Goal: Communication & Community: Ask a question

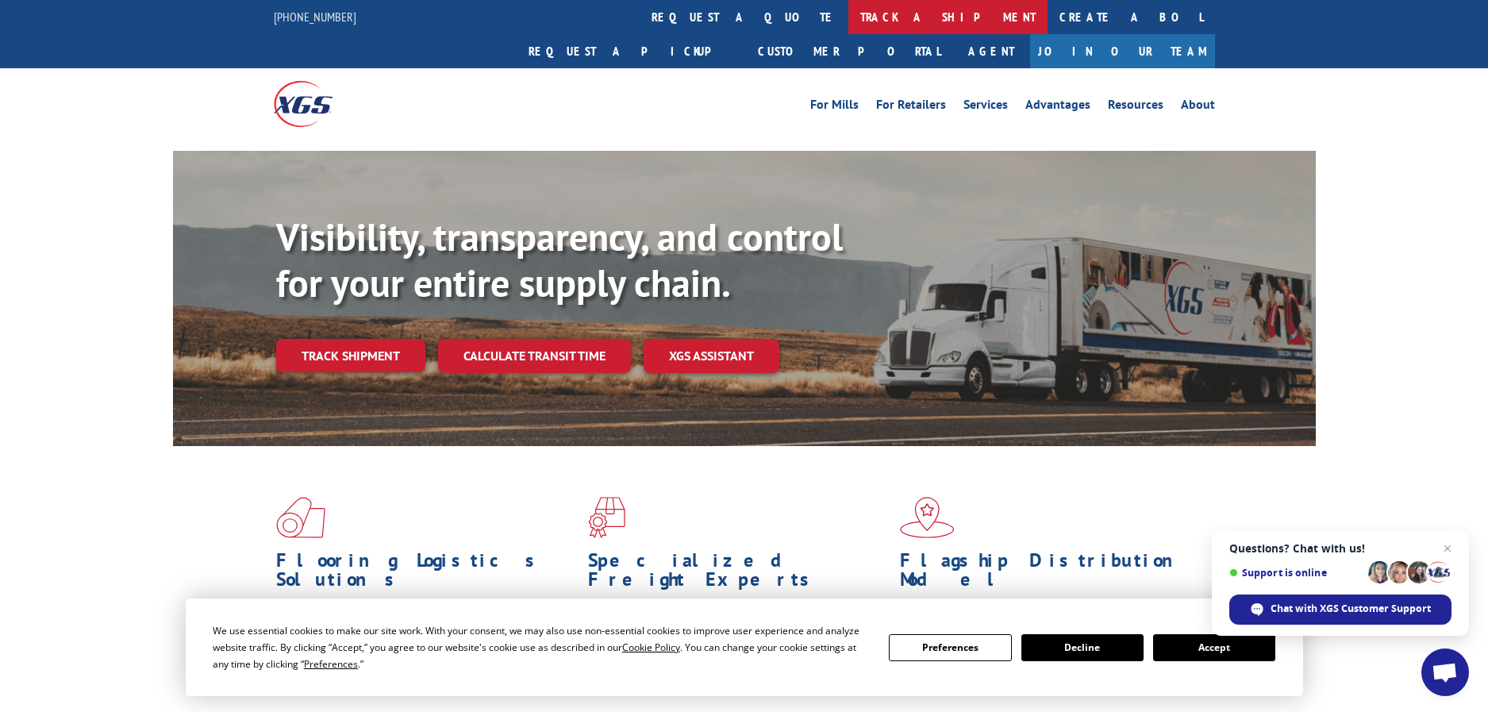
click at [848, 17] on link "track a shipment" at bounding box center [947, 17] width 199 height 34
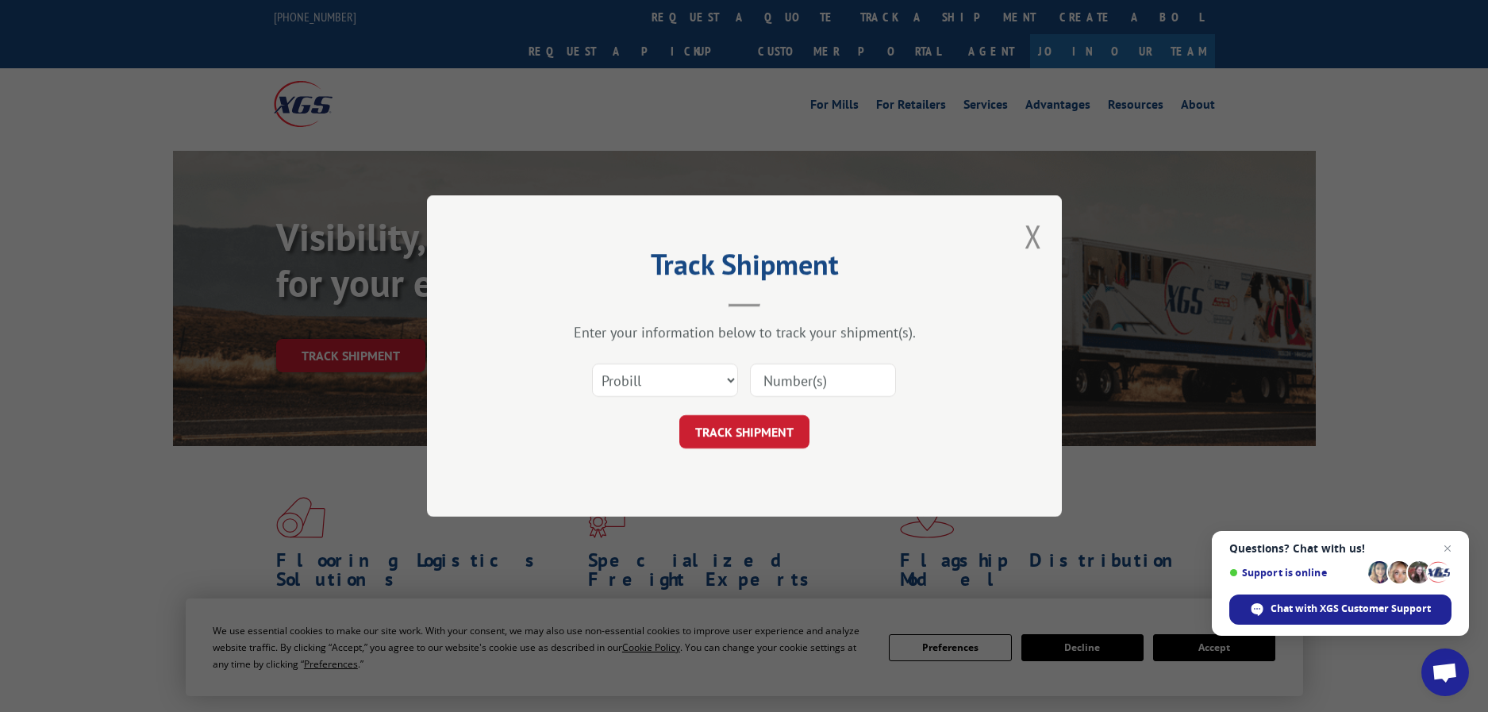
click at [1440, 672] on span "Open chat" at bounding box center [1444, 674] width 26 height 22
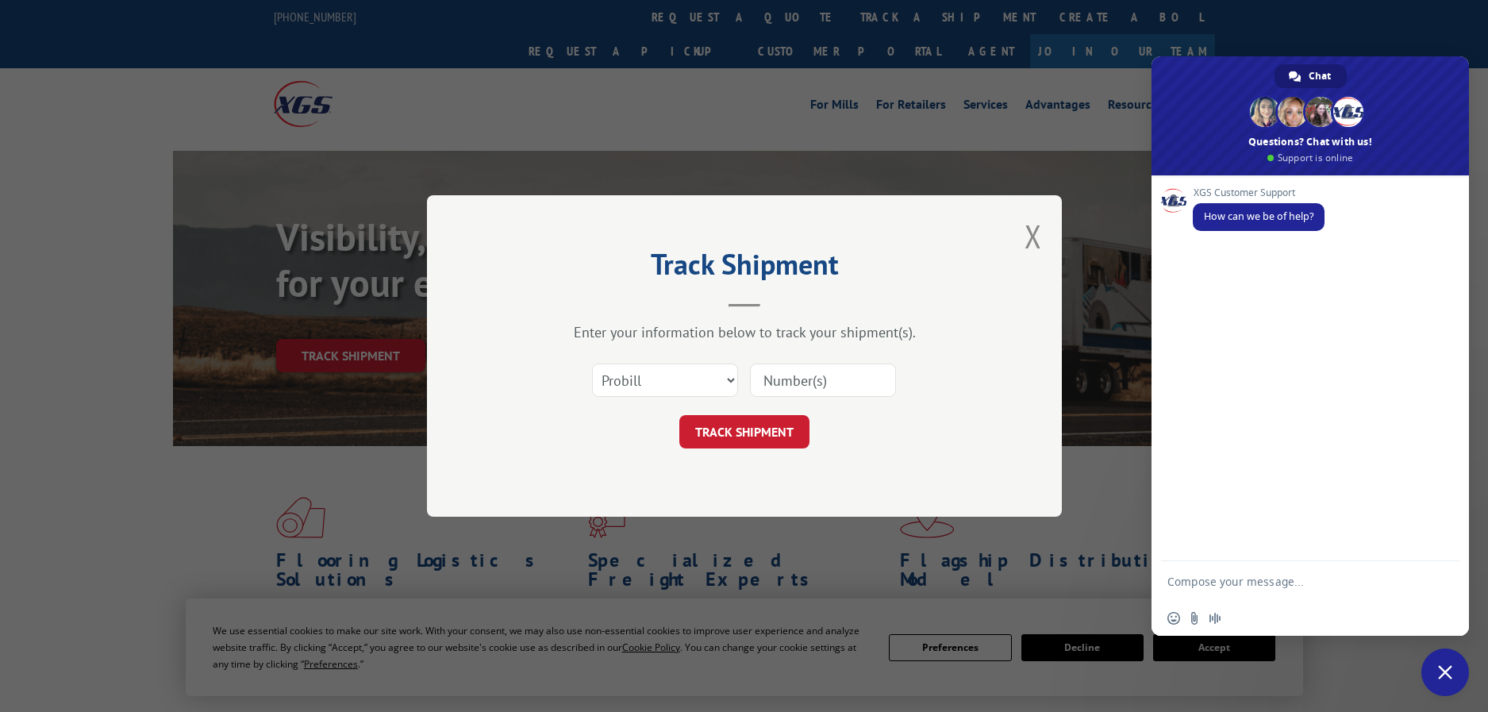
click at [1292, 609] on div "Insert an emoji Send a file Audio message" at bounding box center [1309, 618] width 317 height 35
paste textarea "63983"
type textarea "i need info about pickup nu#63983"
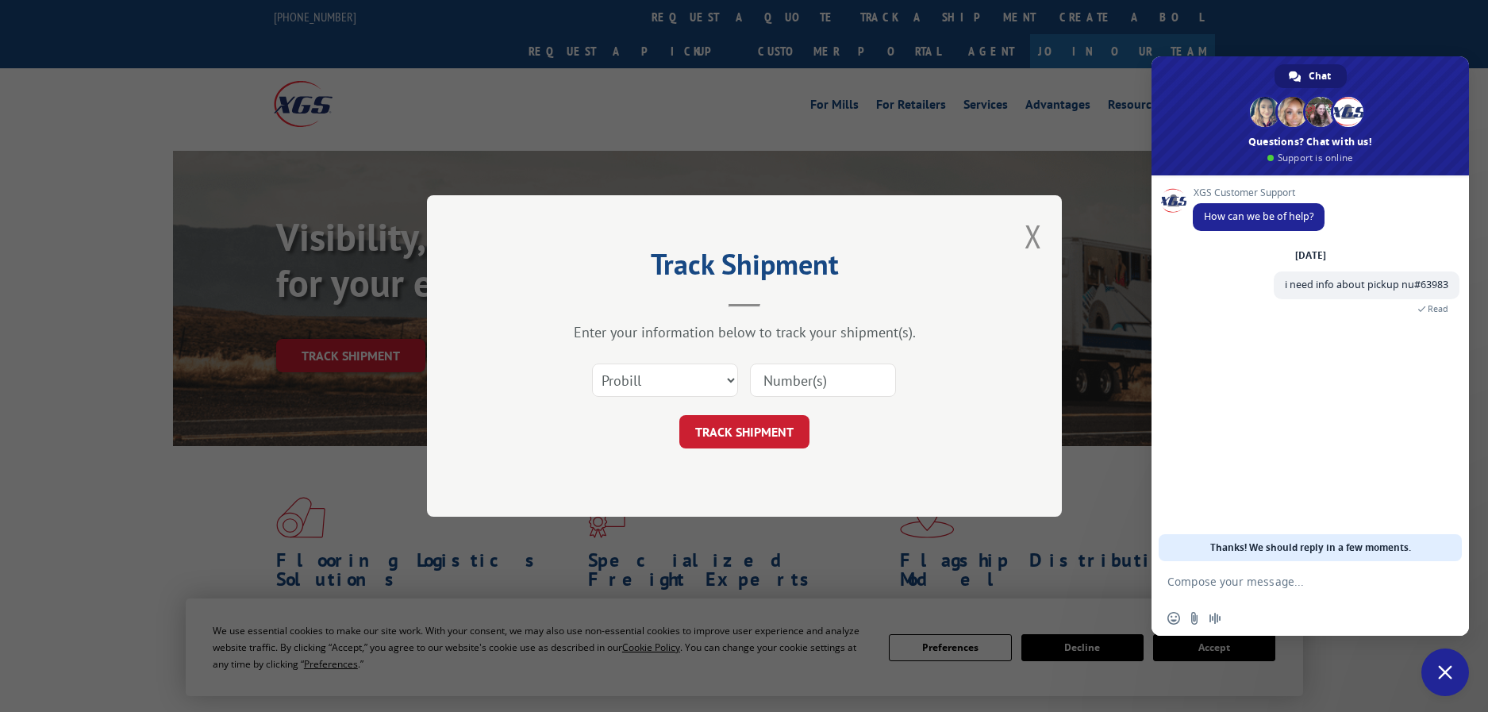
click at [1225, 580] on textarea "Compose your message..." at bounding box center [1294, 581] width 254 height 40
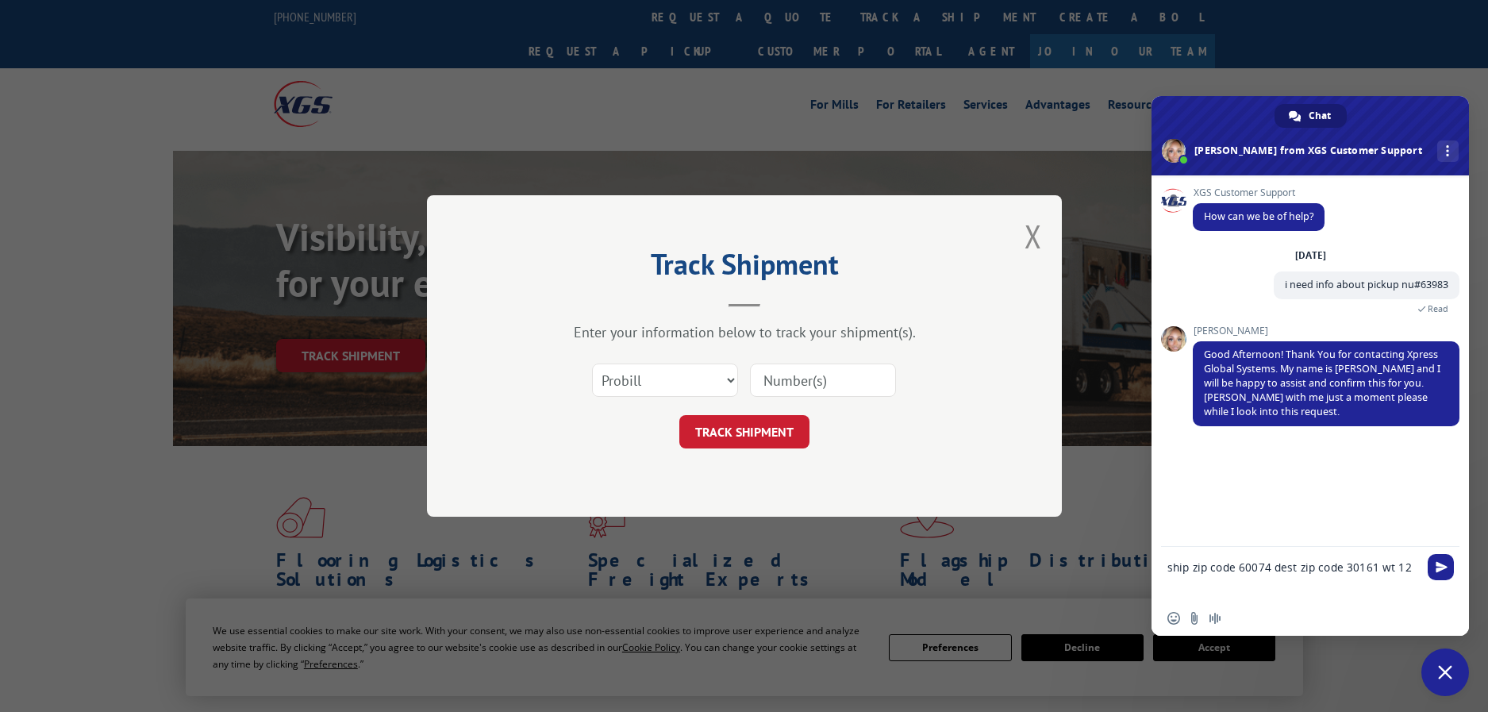
type textarea "ship zip code 60074 dest zip code 30161 wt 125"
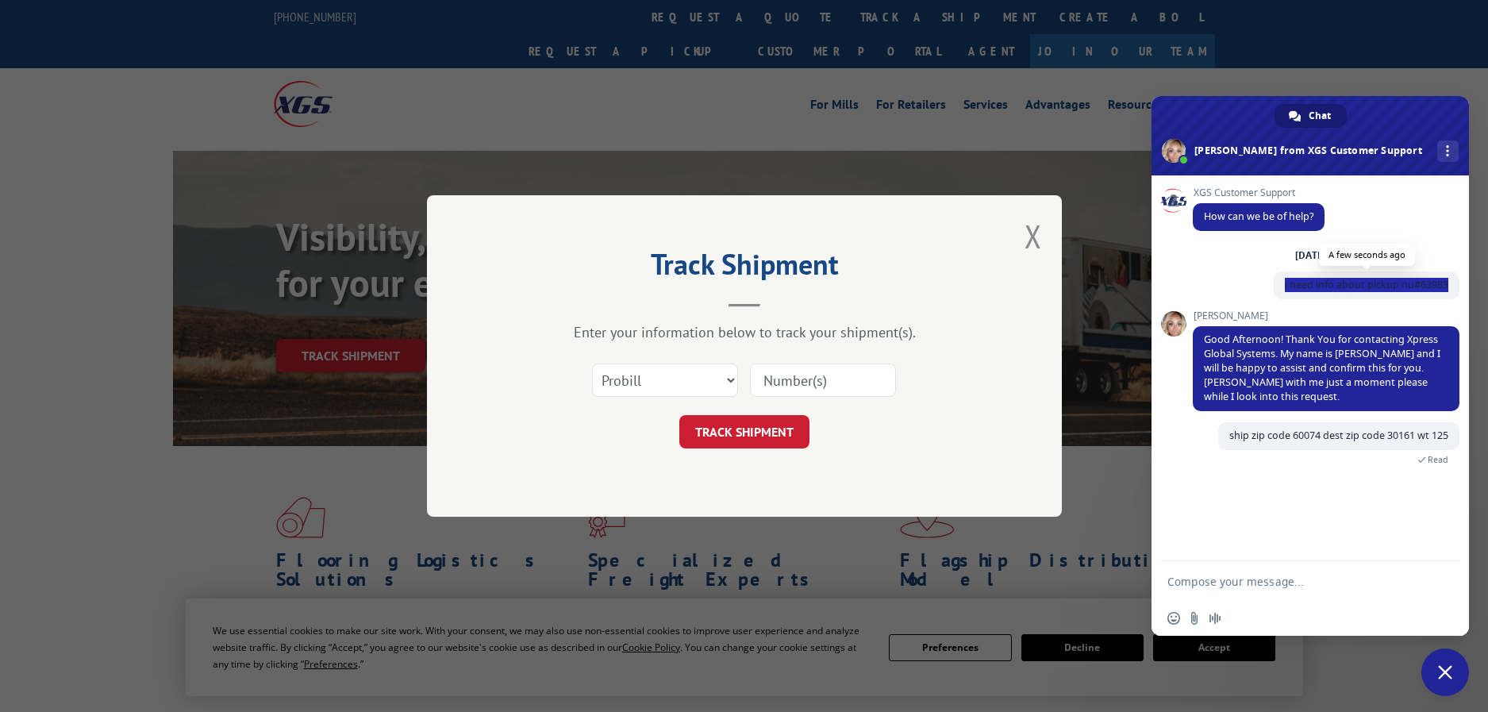
drag, startPoint x: 1283, startPoint y: 282, endPoint x: 1446, endPoint y: 282, distance: 162.7
click at [1446, 282] on span "i need info about pickup nu#63983" at bounding box center [1367, 285] width 186 height 28
copy span "i need info about pickup nu#63983"
click at [1231, 585] on textarea "Compose your message..." at bounding box center [1294, 581] width 254 height 40
paste textarea "i need info about pickup nu#63983"
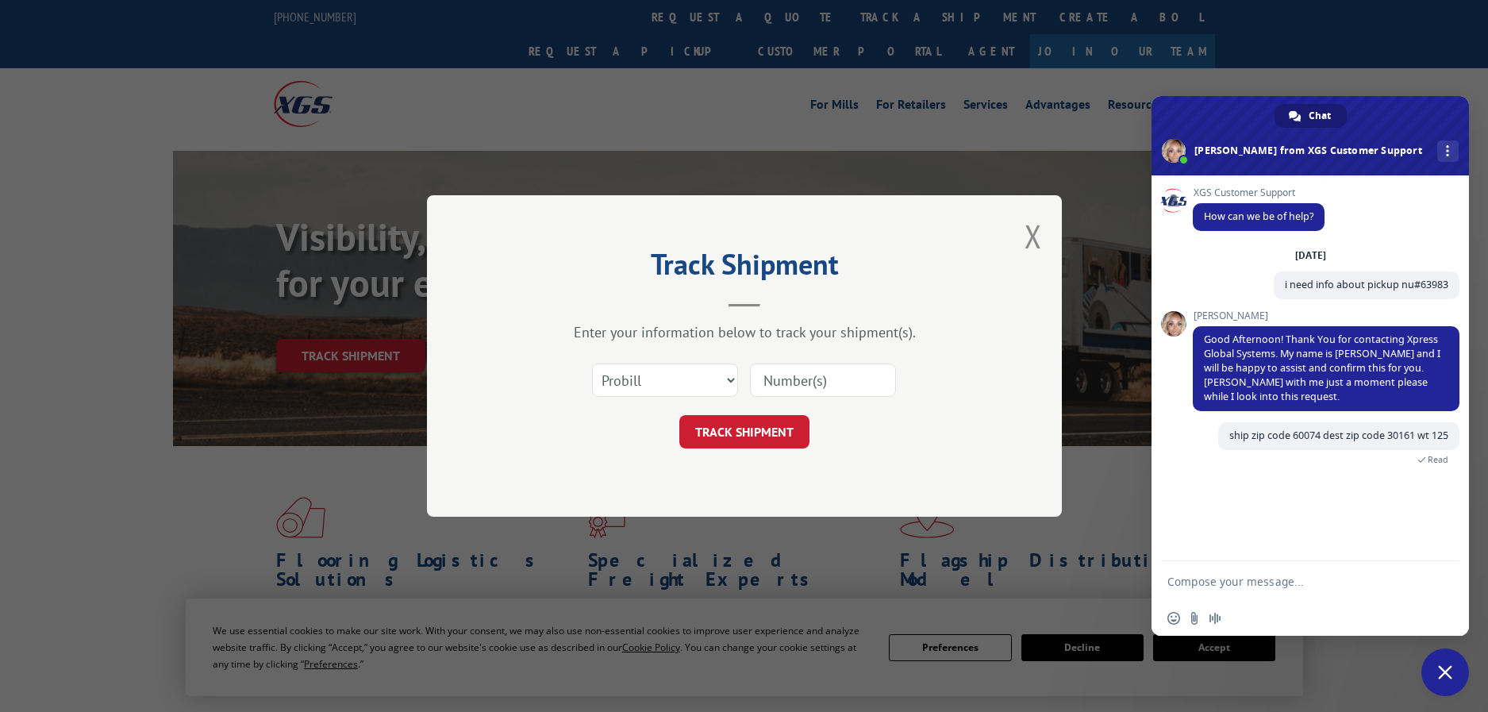
type textarea "i need info about pickup nu#63983"
click at [738, 378] on div "Select category... Probill BOL PO" at bounding box center [744, 380] width 476 height 52
click at [732, 378] on select "Select category... Probill BOL PO" at bounding box center [665, 379] width 146 height 33
select select "po"
click at [592, 363] on select "Select category... Probill BOL PO" at bounding box center [665, 379] width 146 height 33
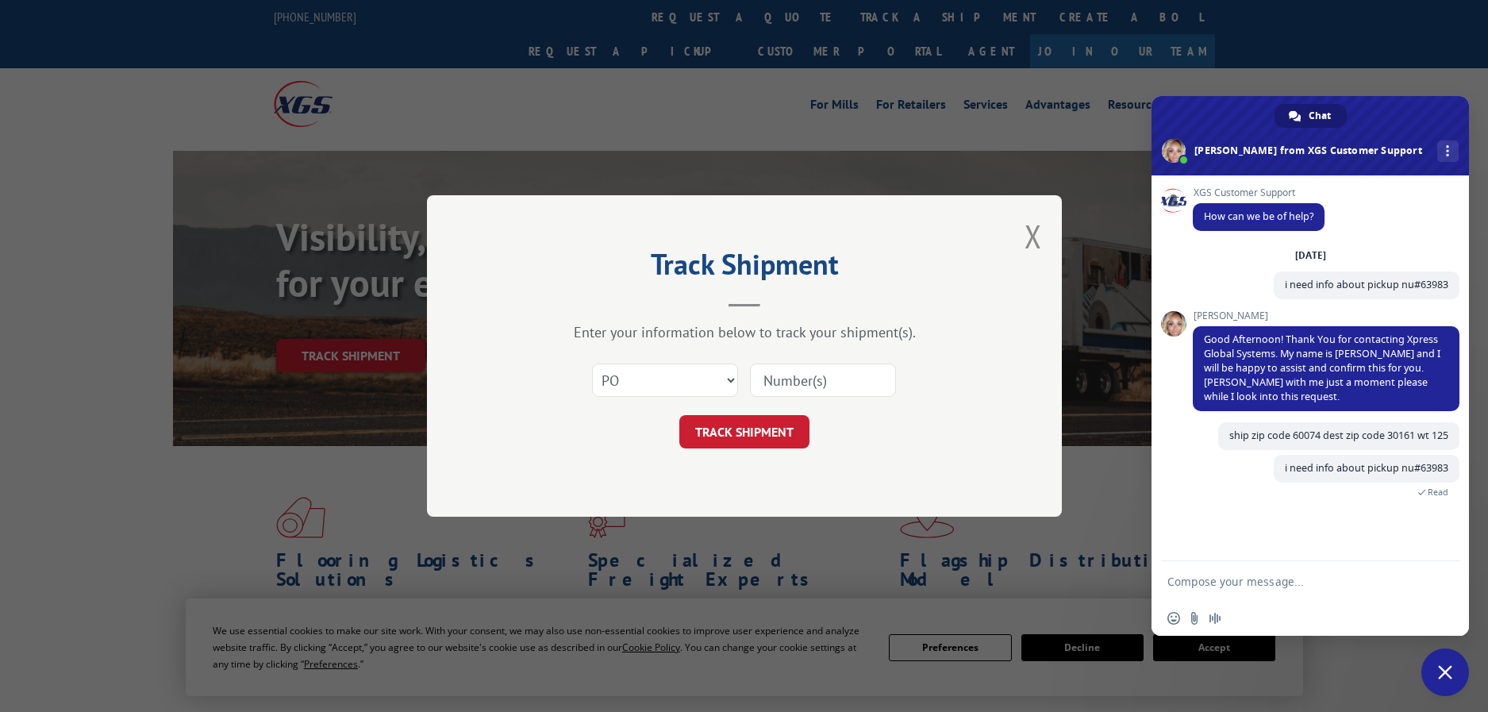
click at [781, 379] on input at bounding box center [823, 379] width 146 height 33
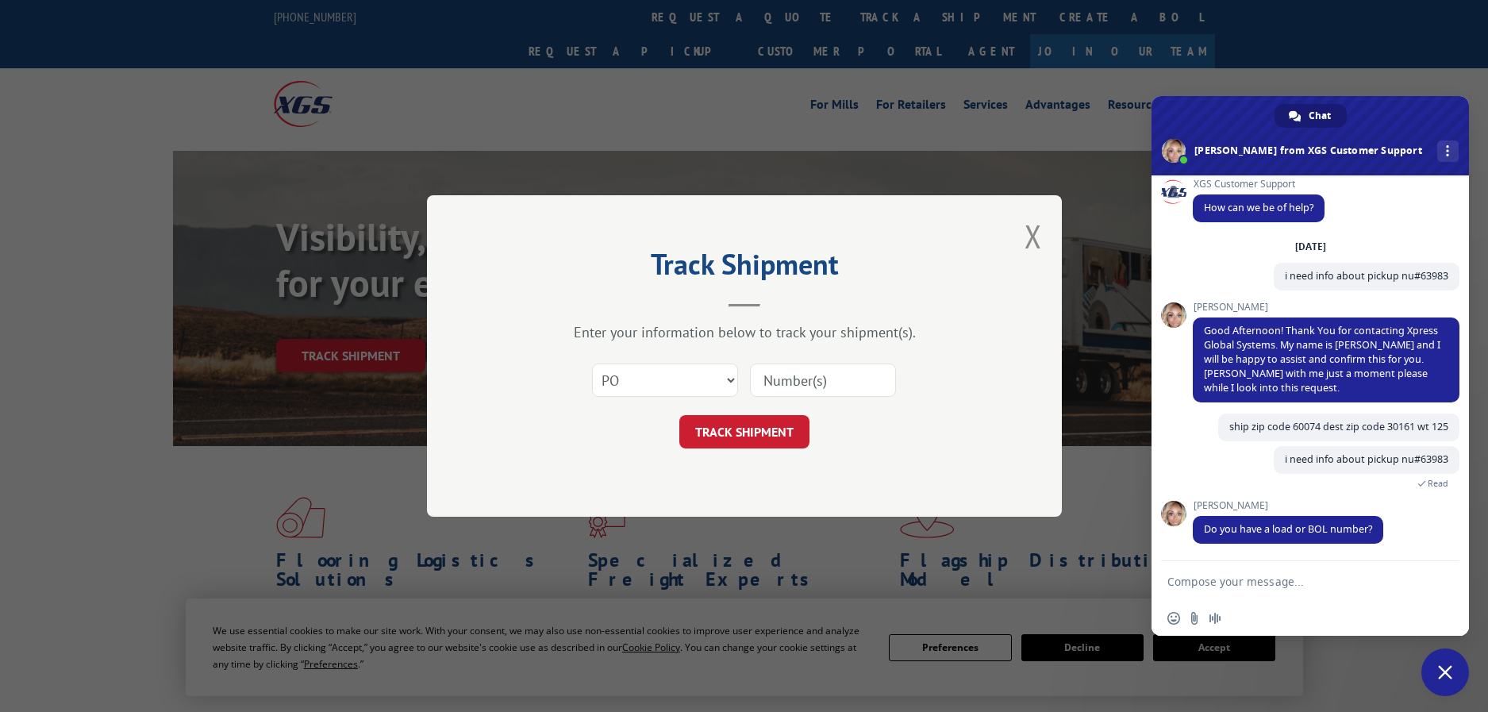
click at [1276, 581] on textarea "Compose your message..." at bounding box center [1294, 581] width 254 height 40
click at [1240, 584] on textarea "Compose your message..." at bounding box center [1294, 581] width 254 height 40
paste textarea "526894339"
type textarea "526894339"
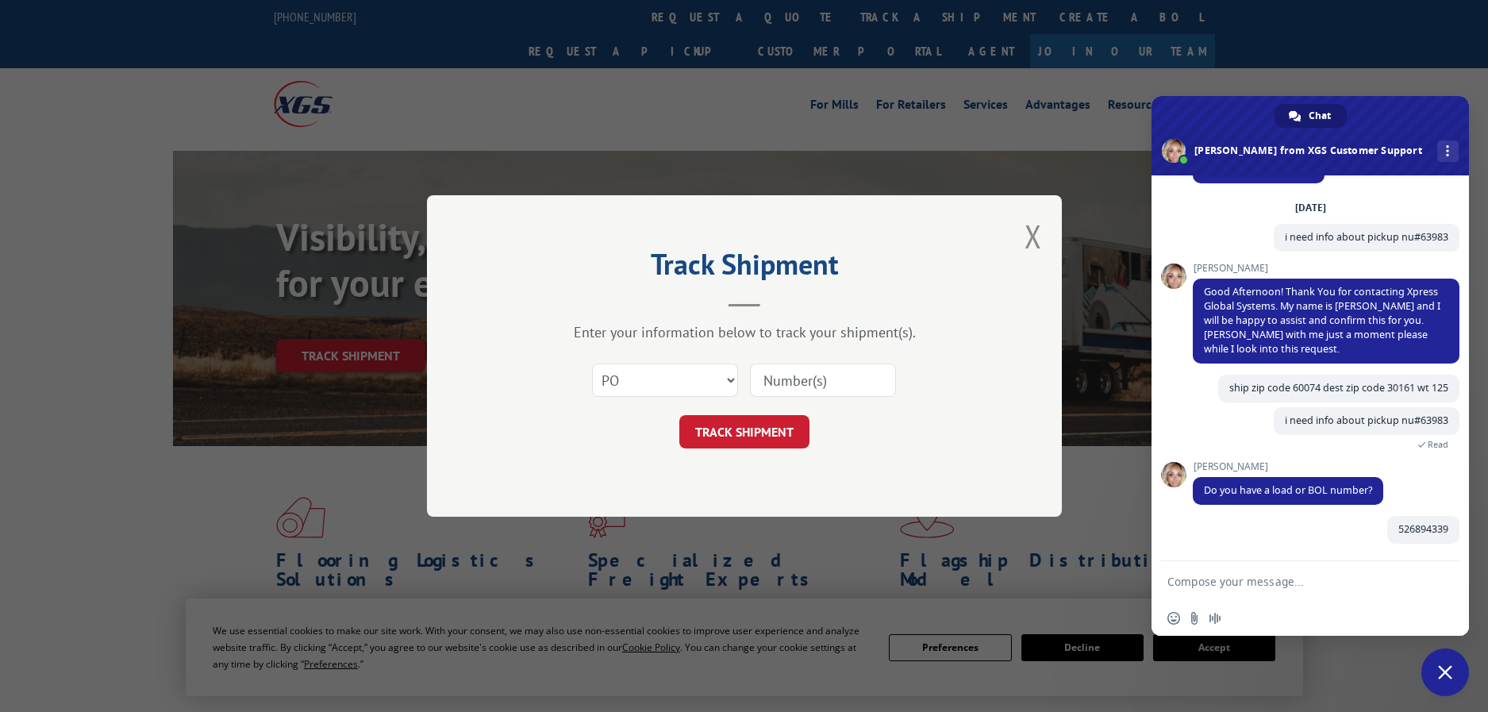
scroll to position [48, 0]
click at [1208, 586] on textarea "Compose your message..." at bounding box center [1294, 581] width 254 height 40
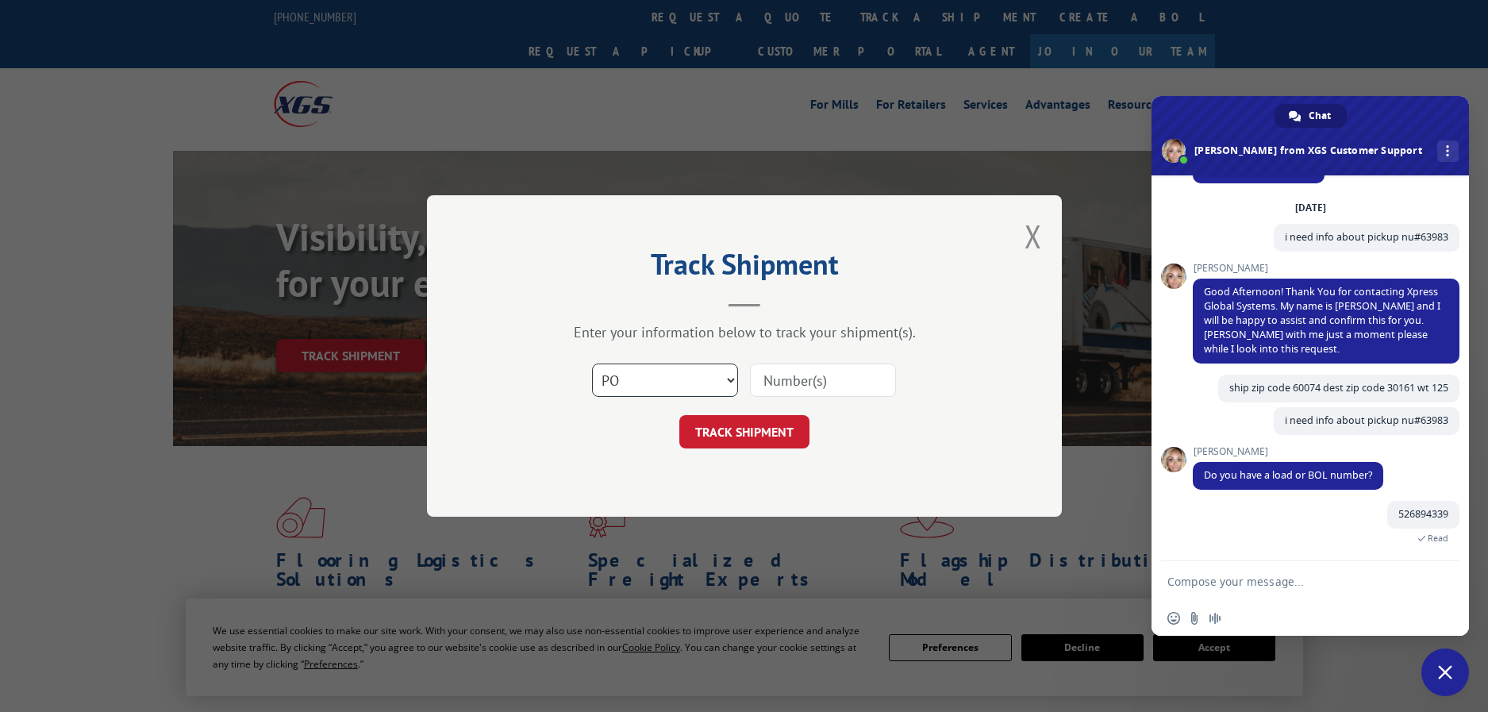
click at [731, 382] on select "Select category... Probill BOL PO" at bounding box center [665, 379] width 146 height 33
click at [592, 363] on select "Select category... Probill BOL PO" at bounding box center [665, 379] width 146 height 33
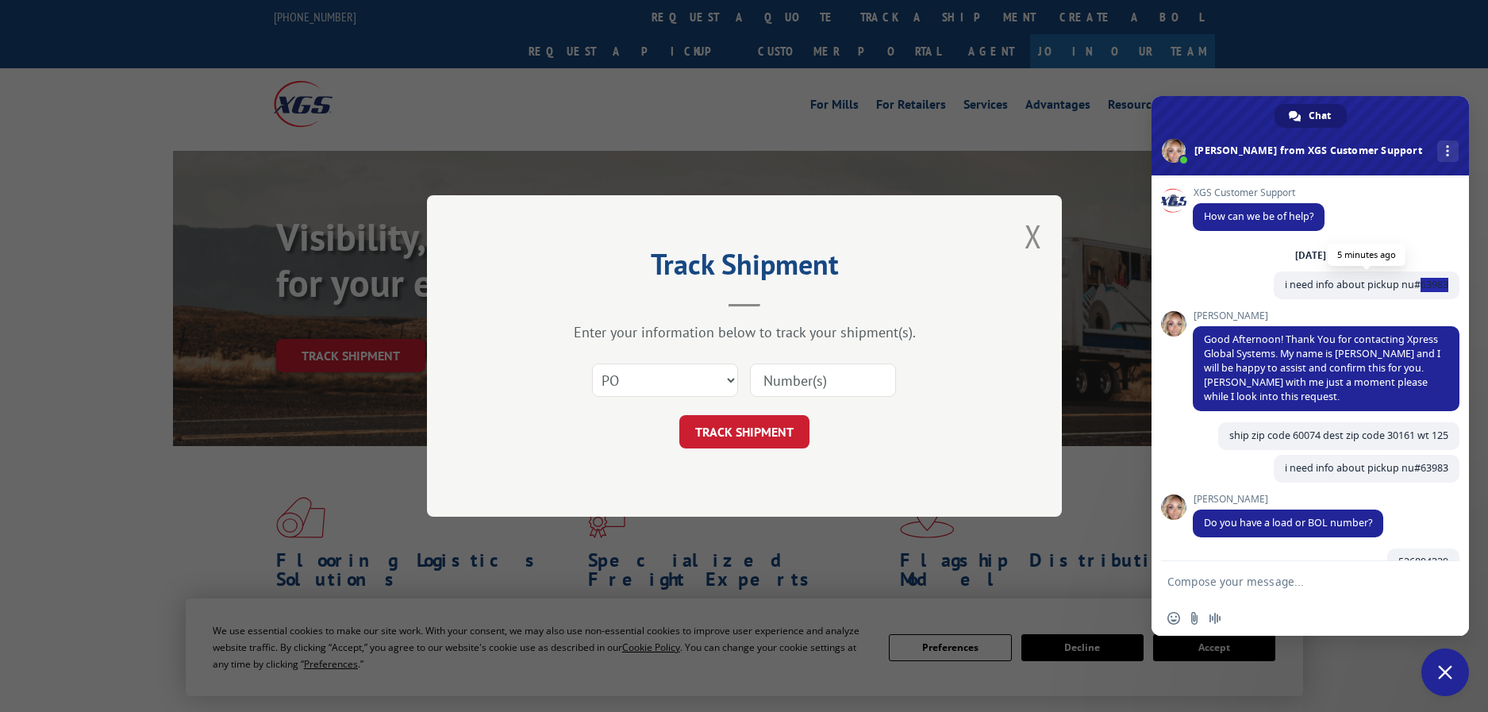
drag, startPoint x: 1406, startPoint y: 282, endPoint x: 1436, endPoint y: 282, distance: 30.2
click at [1436, 282] on span "i need info about pickup nu#63983" at bounding box center [1367, 285] width 186 height 28
copy span "63983"
click at [867, 381] on input at bounding box center [823, 379] width 146 height 33
paste input "63983"
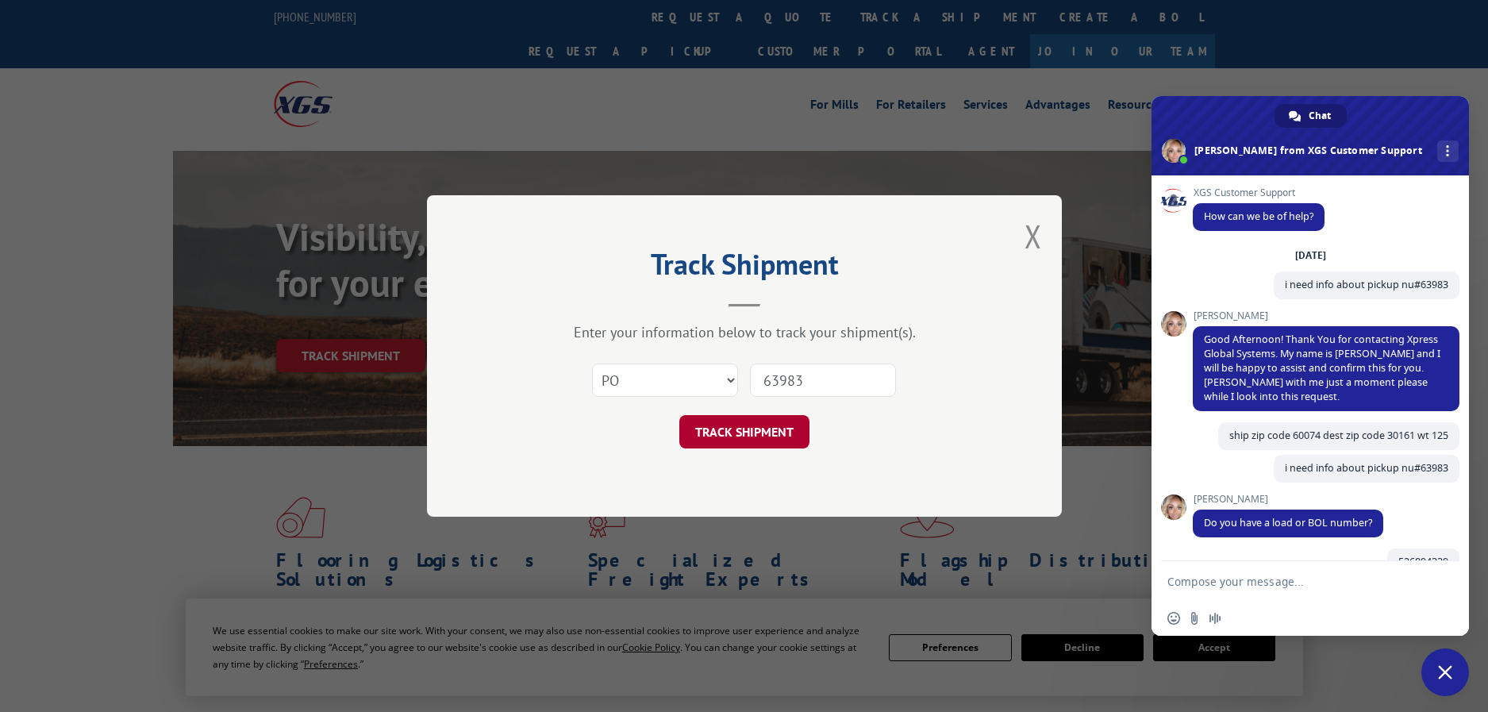
type input "63983"
click at [725, 426] on button "TRACK SHIPMENT" at bounding box center [744, 431] width 130 height 33
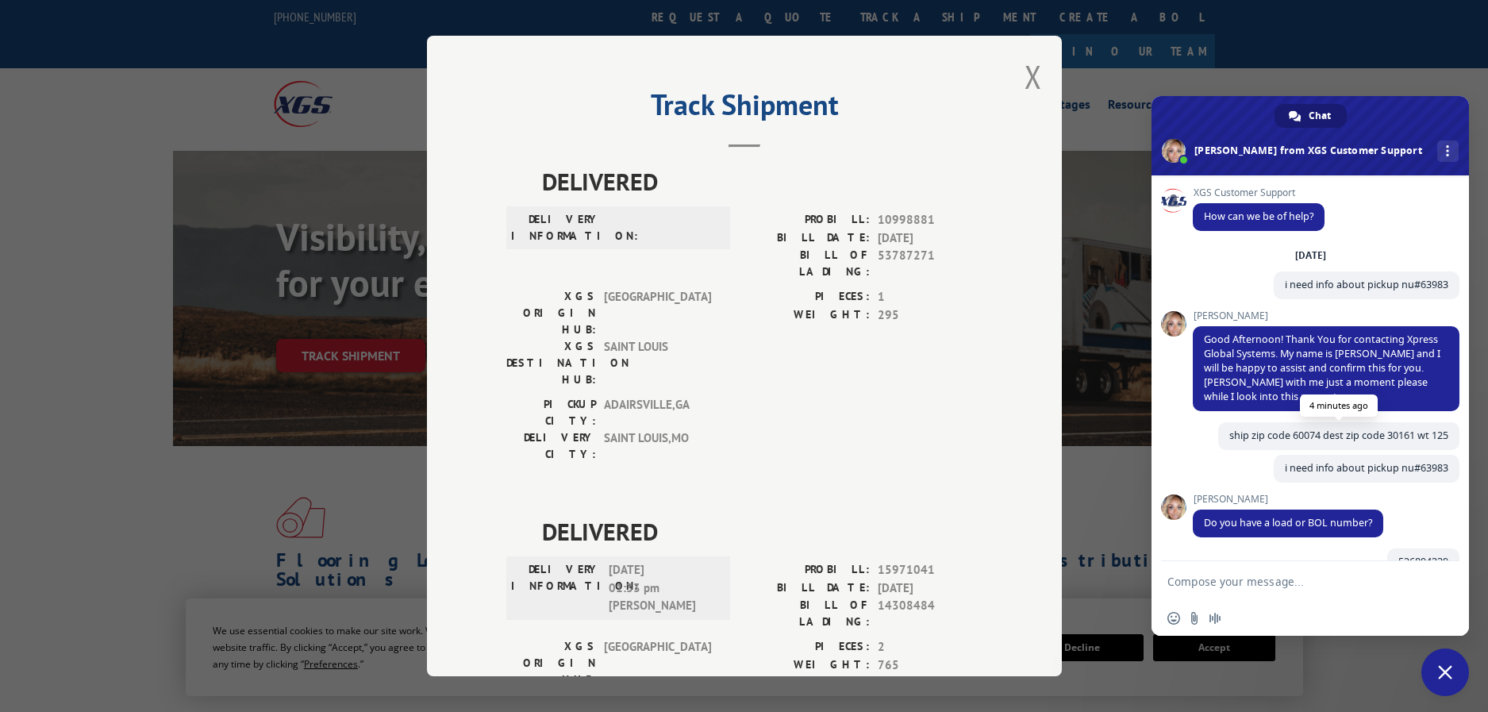
scroll to position [48, 0]
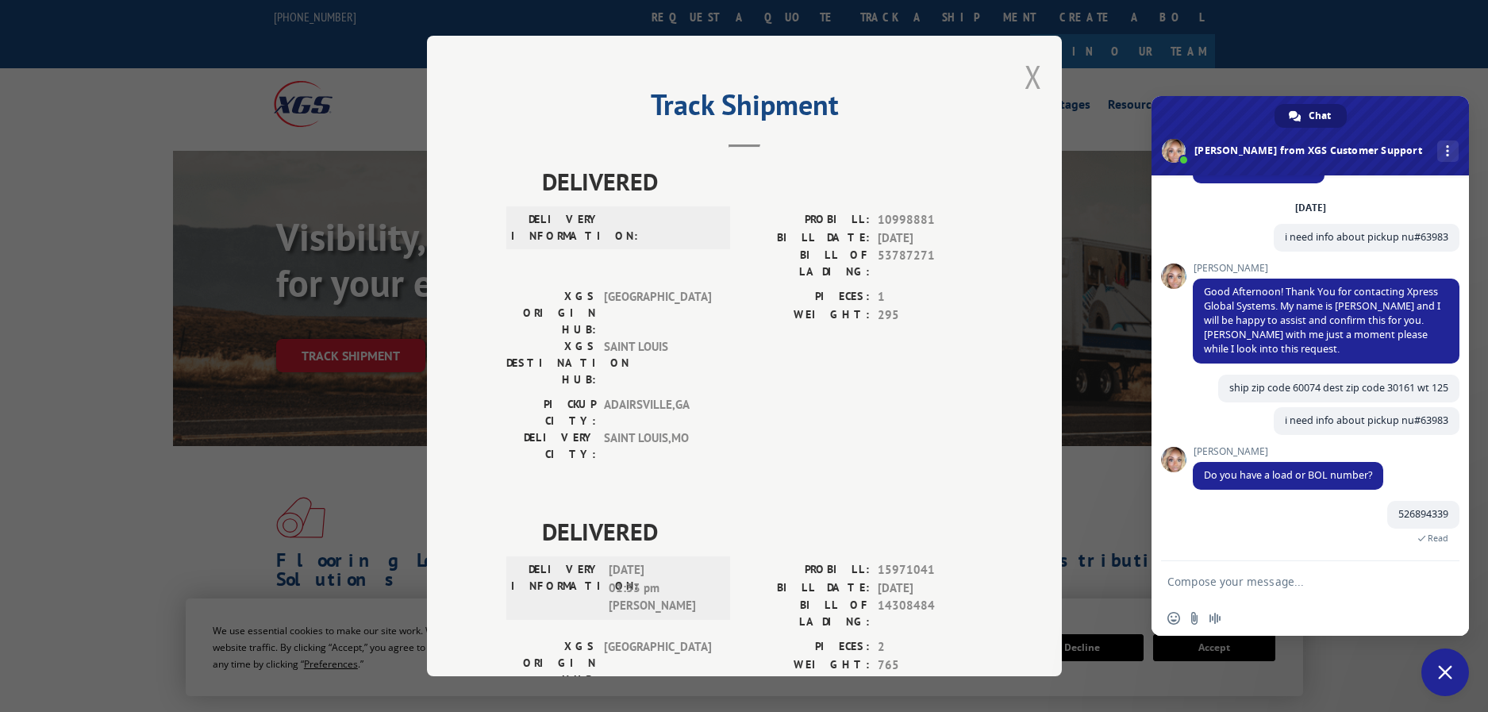
click at [1024, 79] on button "Close modal" at bounding box center [1032, 77] width 17 height 42
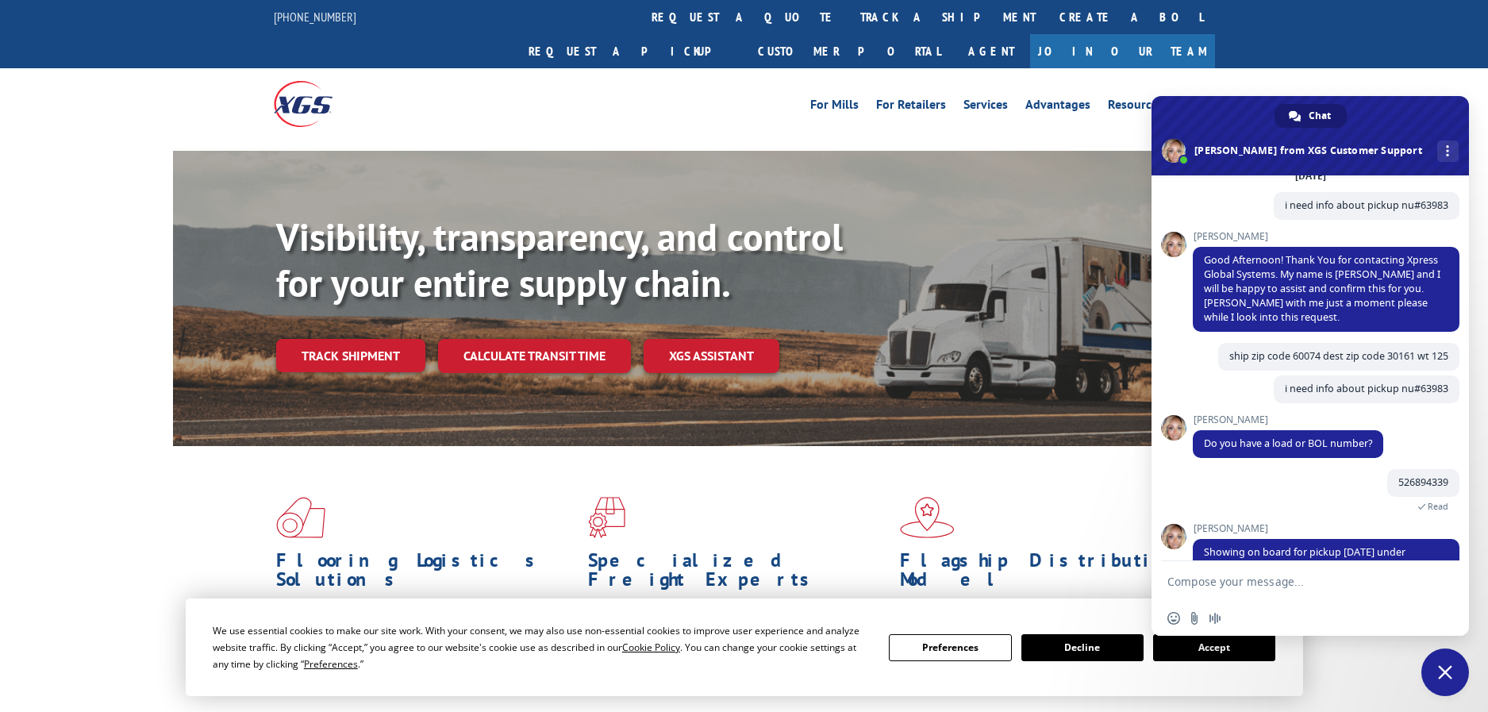
scroll to position [117, 0]
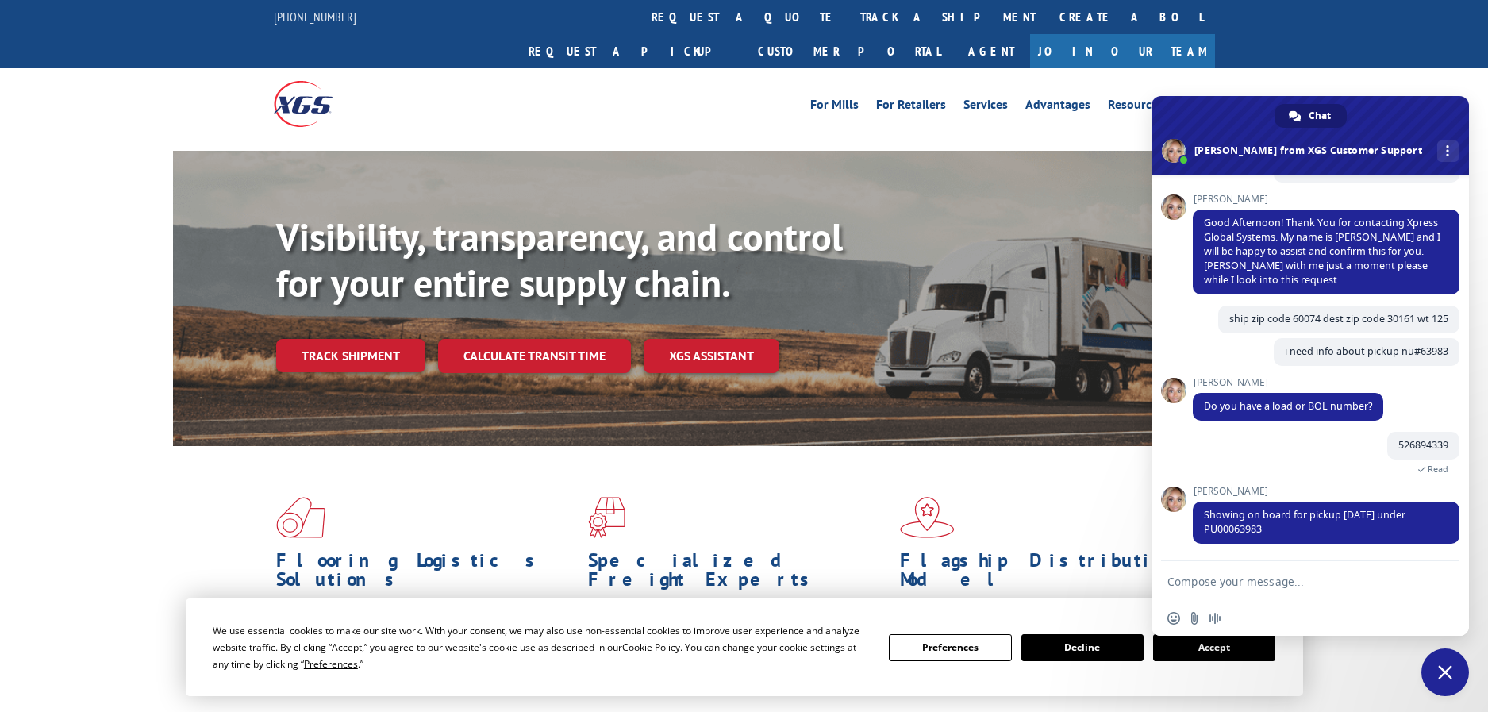
click at [1220, 582] on textarea "Compose your message..." at bounding box center [1294, 581] width 254 height 40
type textarea "why it was missed on 09/02 09/03 and 09/04"
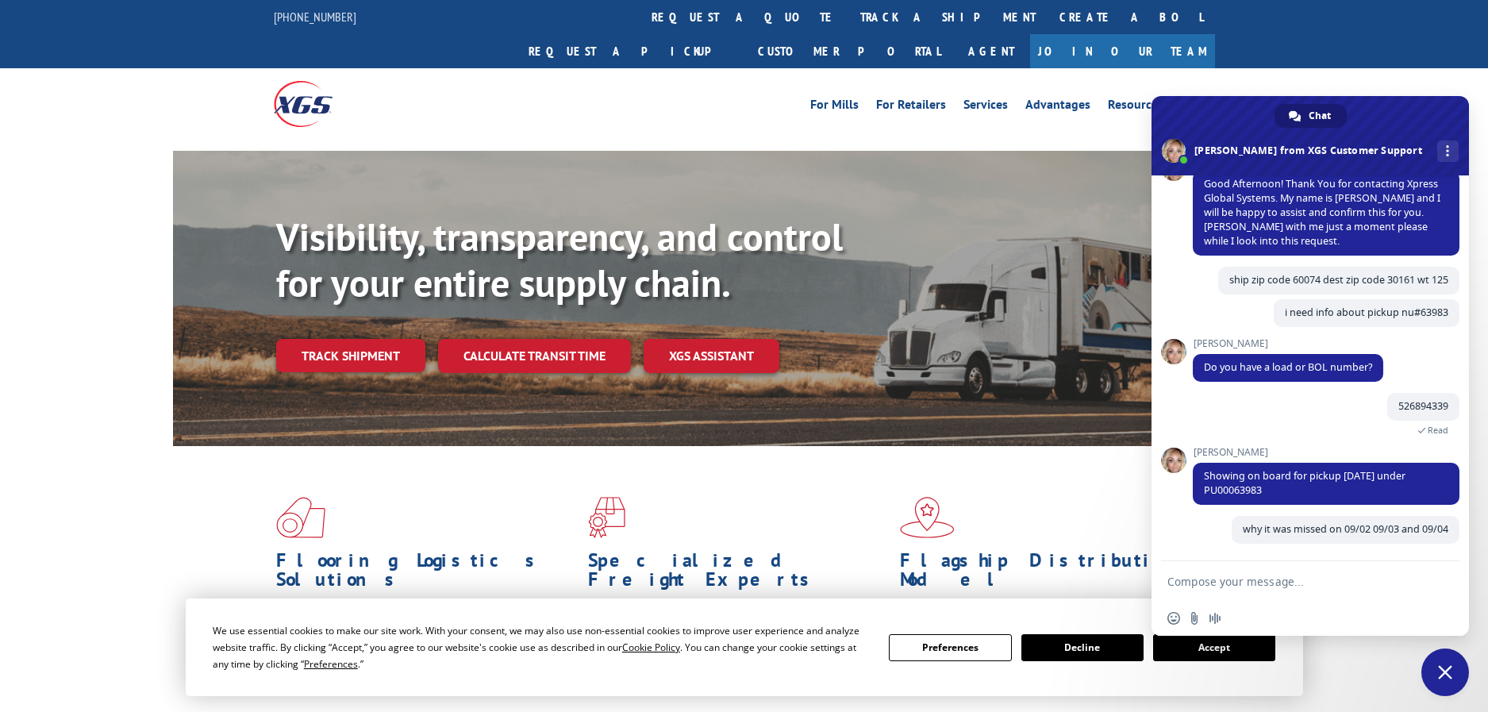
scroll to position [156, 0]
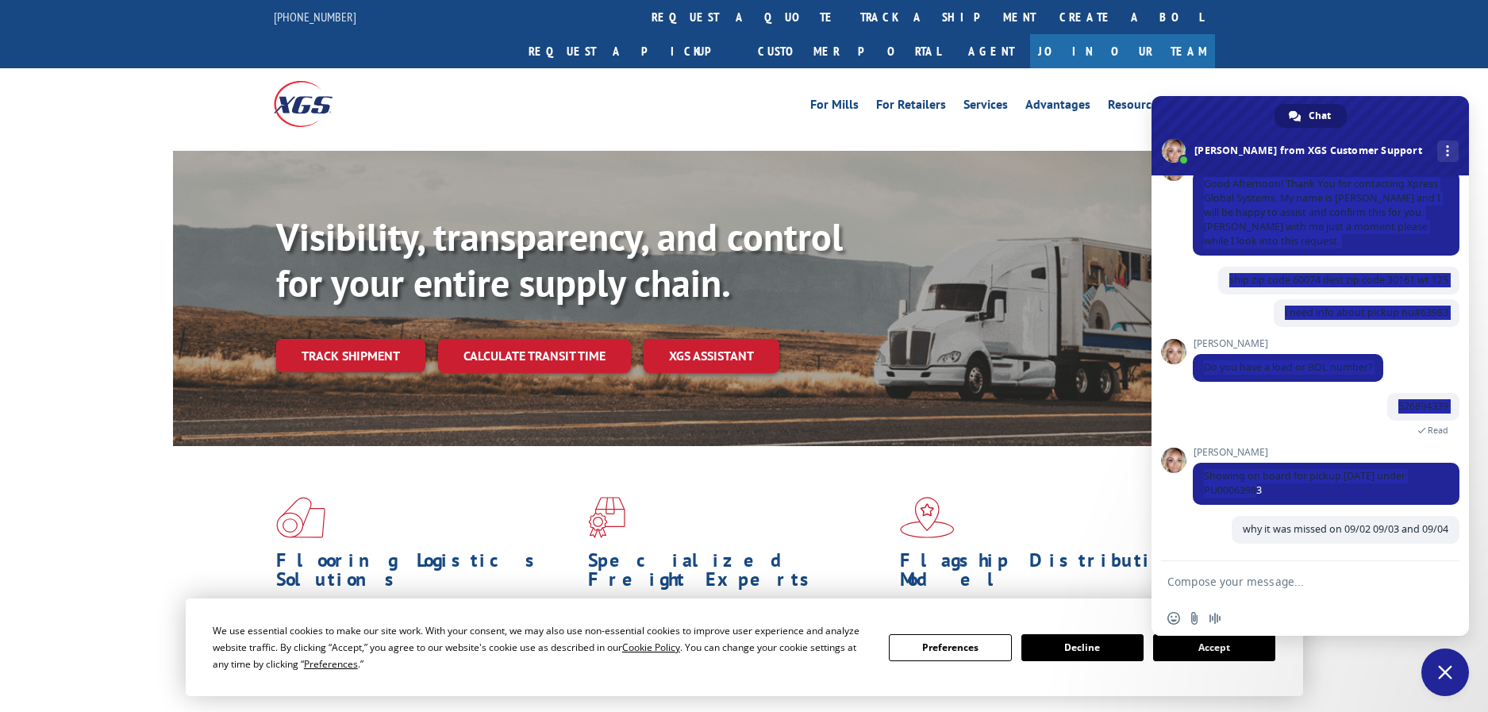
drag, startPoint x: 1272, startPoint y: 489, endPoint x: 1187, endPoint y: 500, distance: 85.6
click at [1187, 500] on div "XGS Customer Support How can we be of help? [DATE] i need info about pickup nu#…" at bounding box center [1309, 368] width 317 height 386
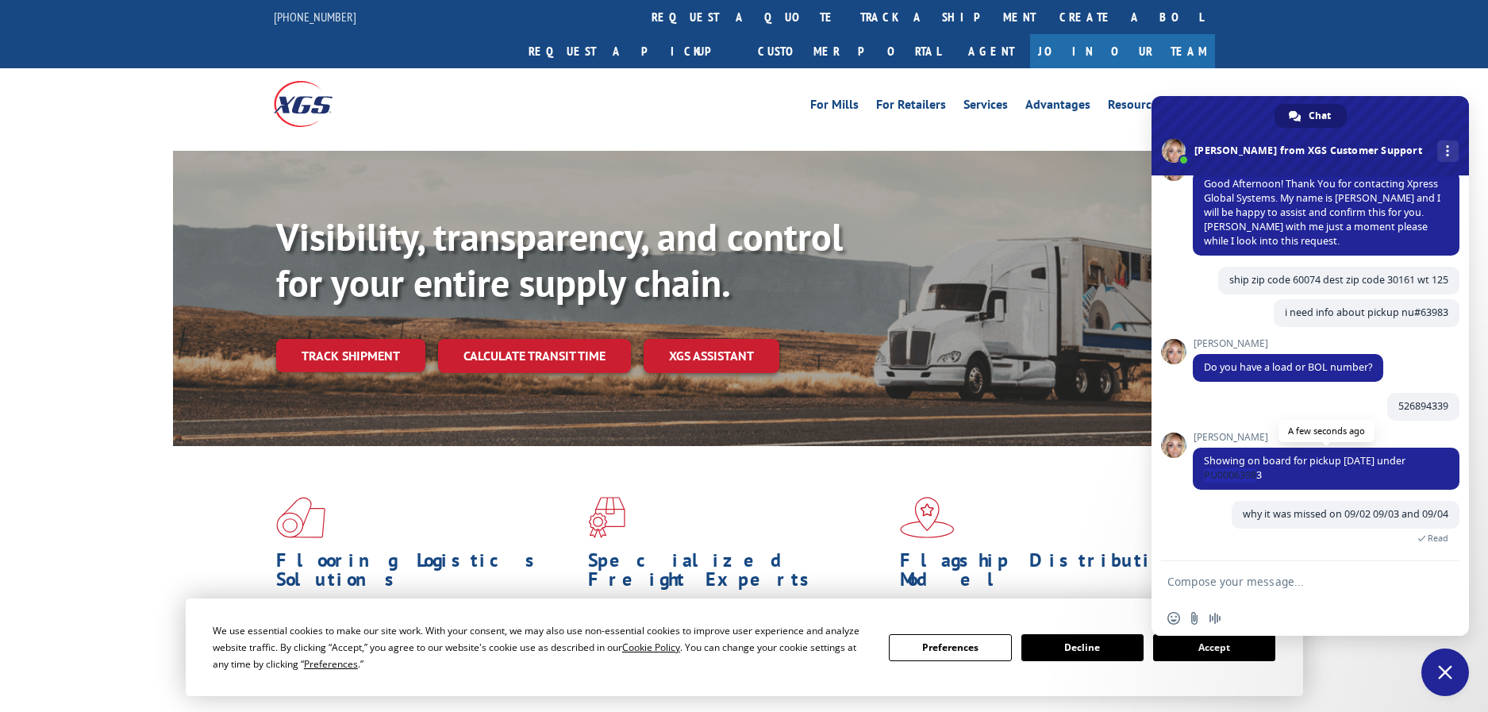
drag, startPoint x: 1263, startPoint y: 476, endPoint x: 1201, endPoint y: 476, distance: 61.9
click at [1201, 476] on span "Showing on board for pickup [DATE] under PU00063983" at bounding box center [1326, 469] width 267 height 42
copy span "PU00063983"
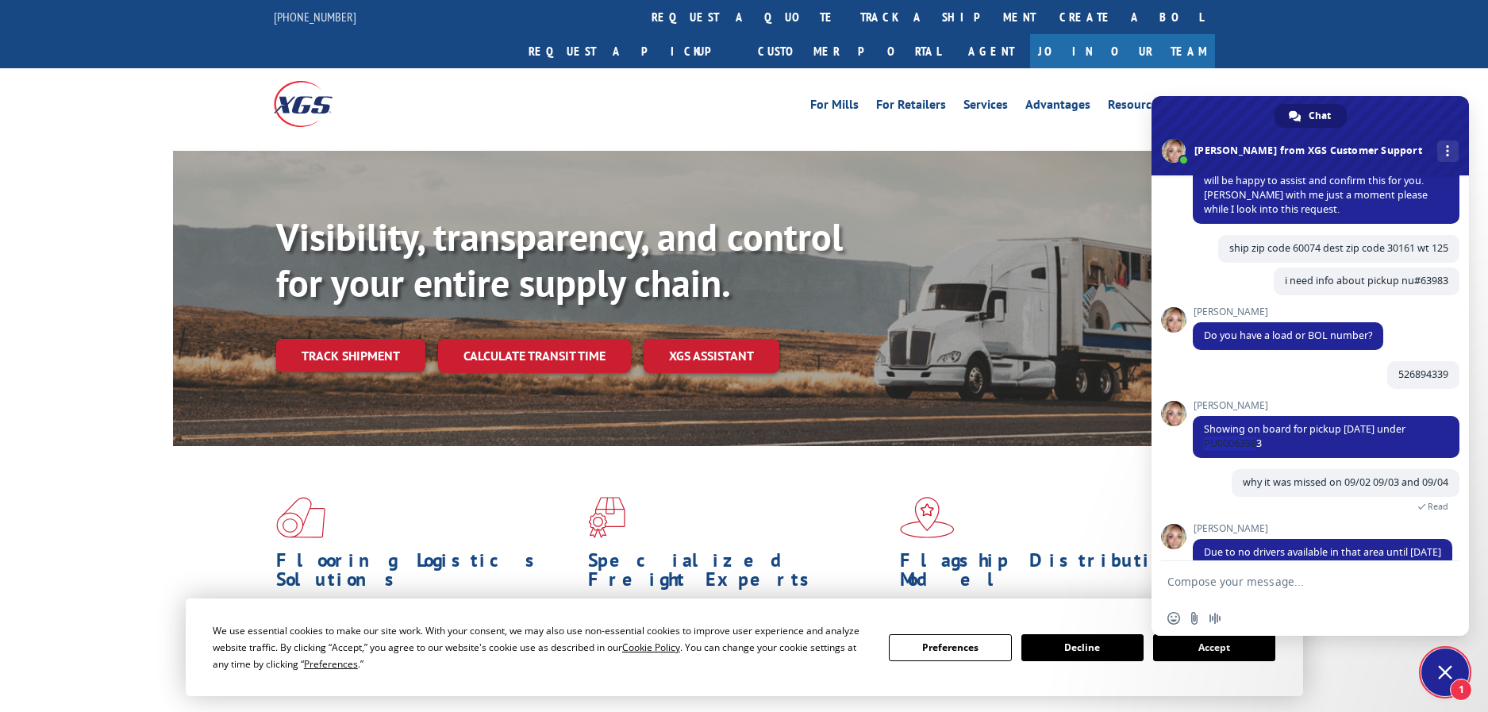
scroll to position [225, 0]
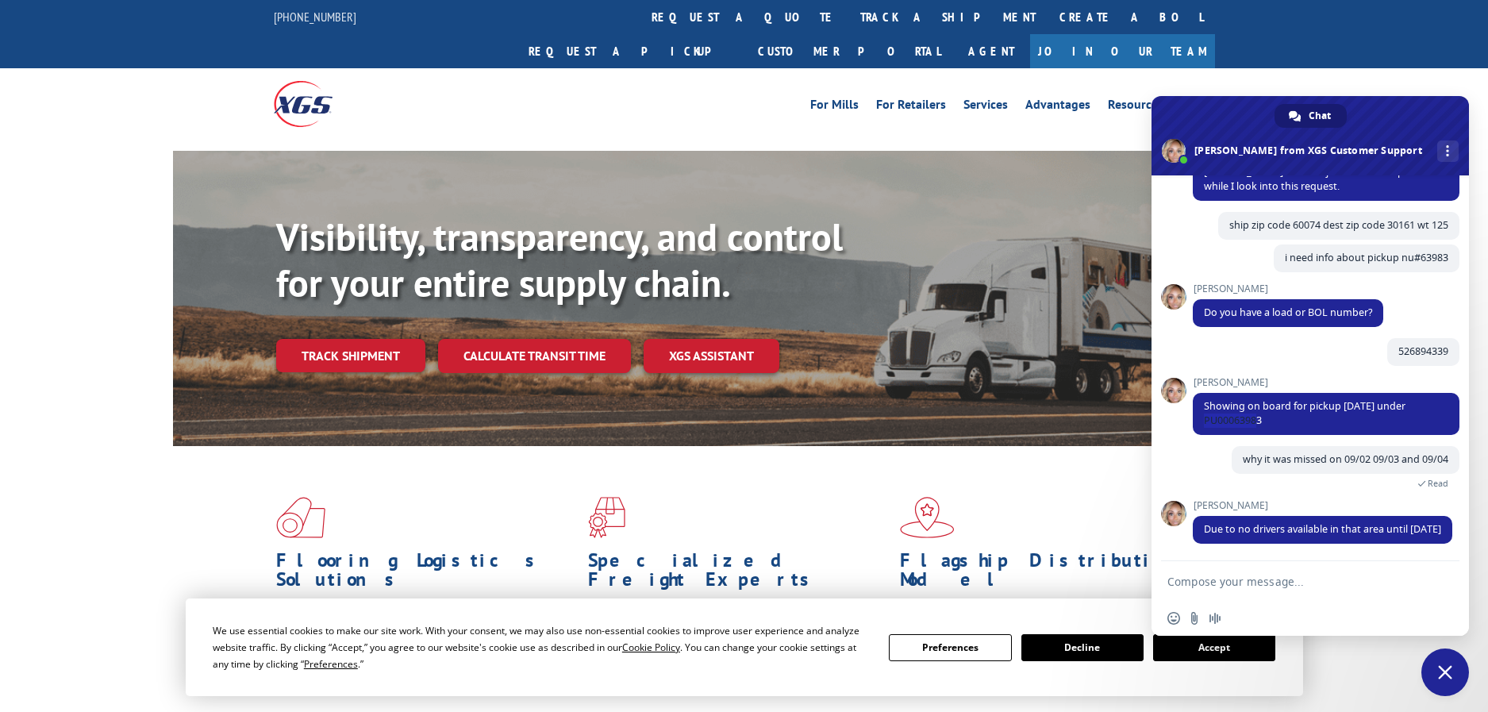
click at [1271, 582] on textarea "Compose your message..." at bounding box center [1294, 581] width 254 height 40
type textarea "oh ohkay."
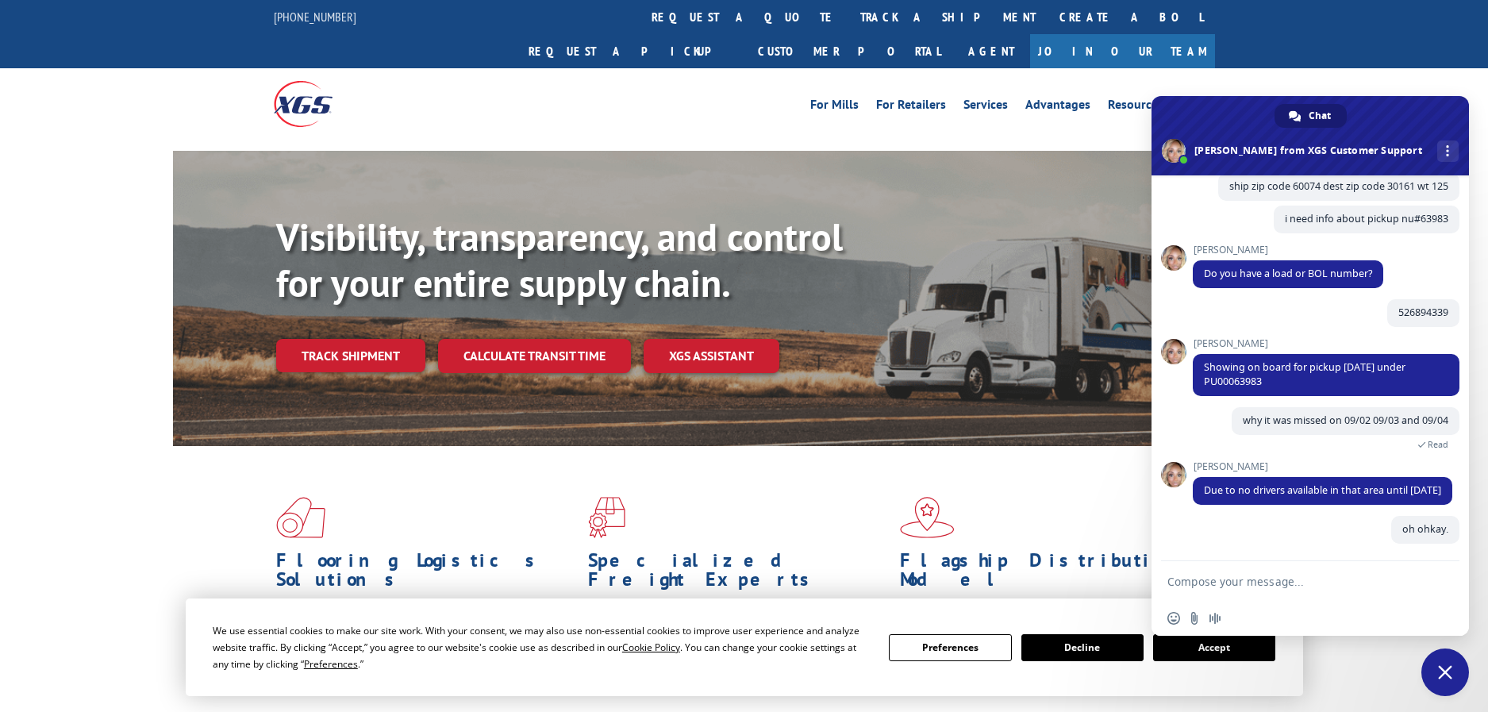
scroll to position [263, 0]
type textarea "h"
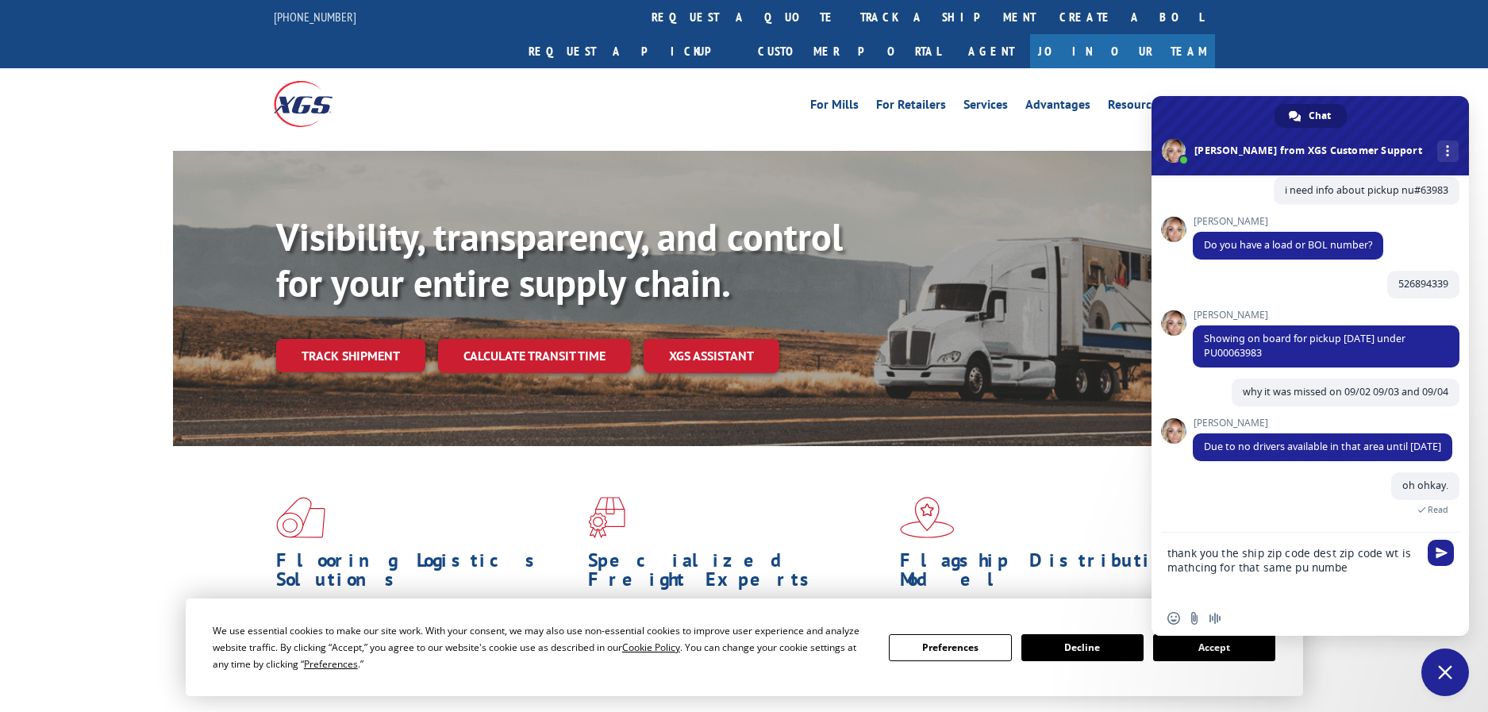
type textarea "thank you the ship zip code dest zip code wt is mathcing for that same pu number"
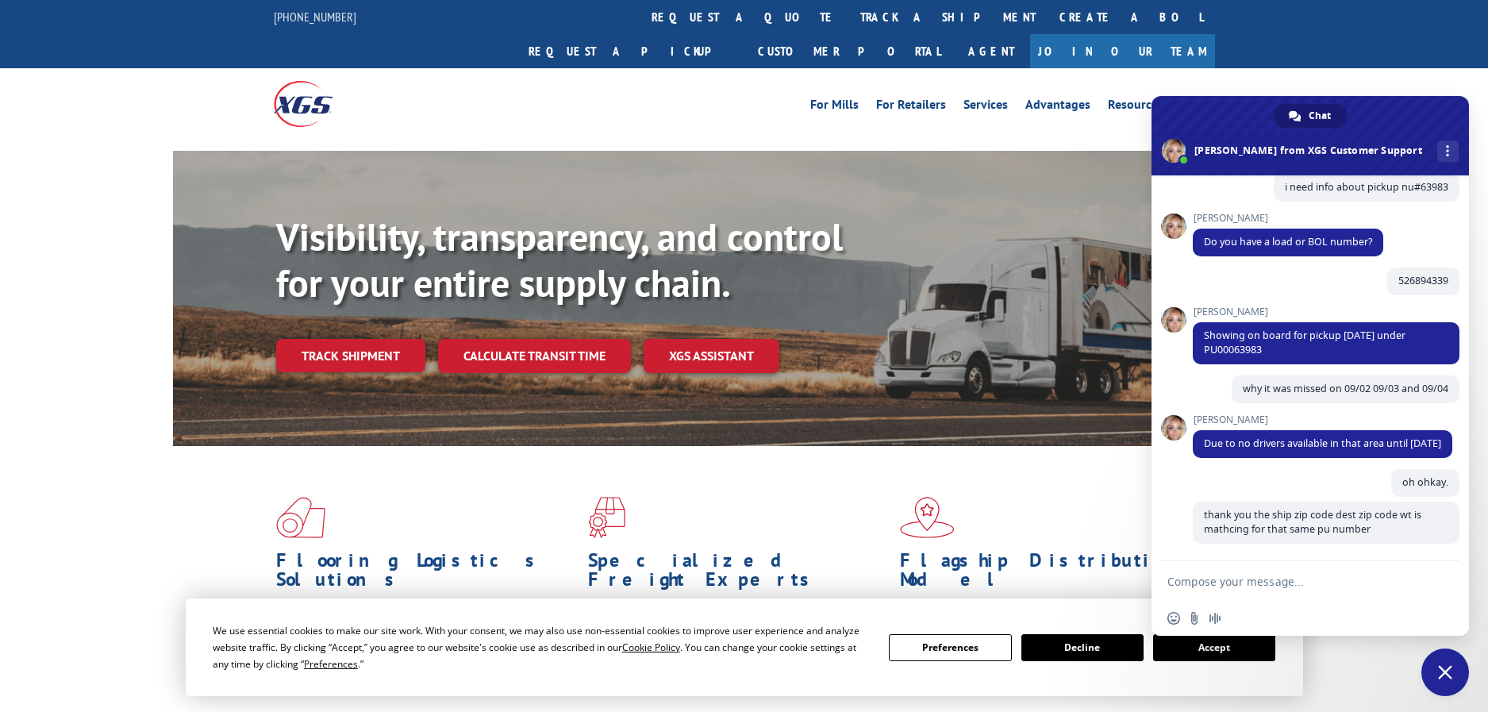
scroll to position [295, 0]
click at [1253, 574] on textarea "Compose your message..." at bounding box center [1294, 581] width 254 height 40
type textarea "right"
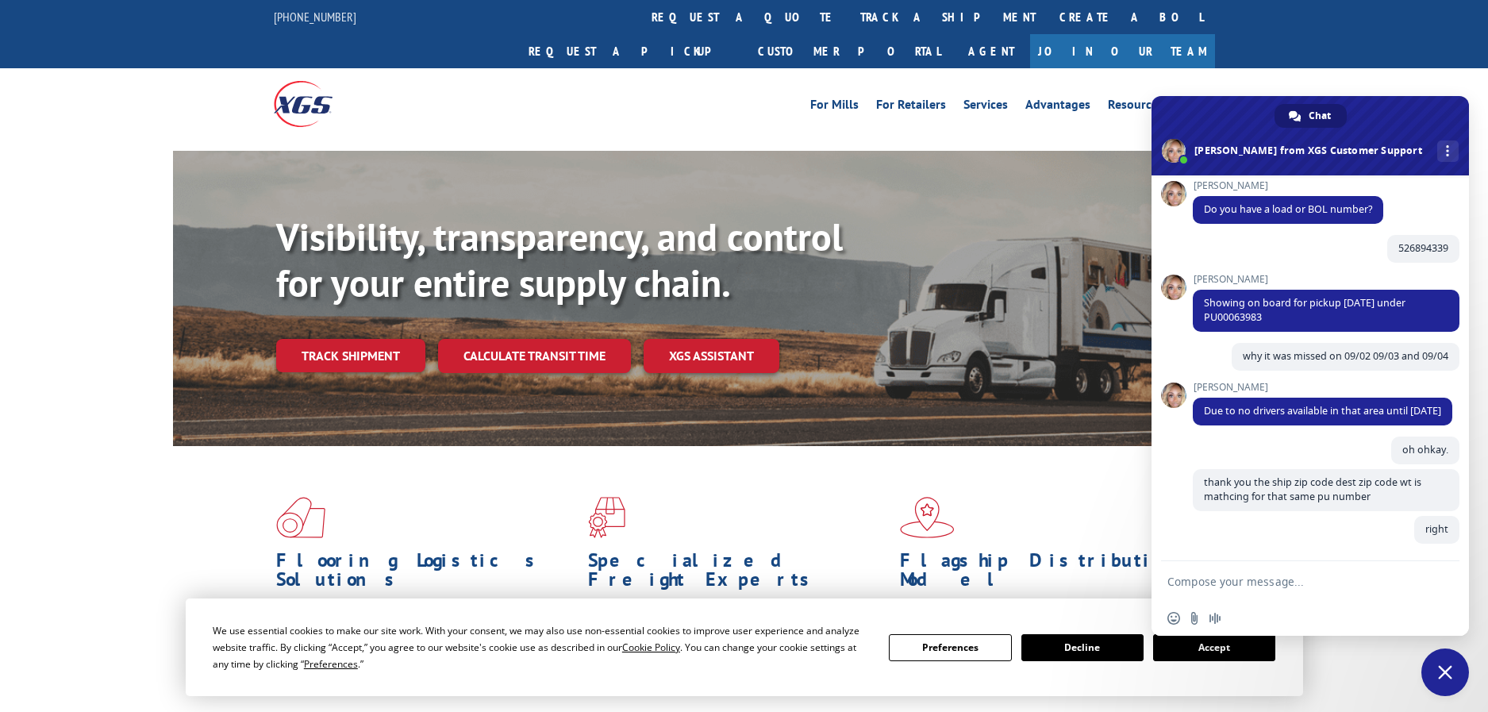
scroll to position [328, 0]
drag, startPoint x: 1266, startPoint y: 302, endPoint x: 1194, endPoint y: 301, distance: 71.4
click at [1194, 301] on span "Showing on board for pickup [DATE] under PU00063983" at bounding box center [1326, 311] width 267 height 42
copy span "PU00063983"
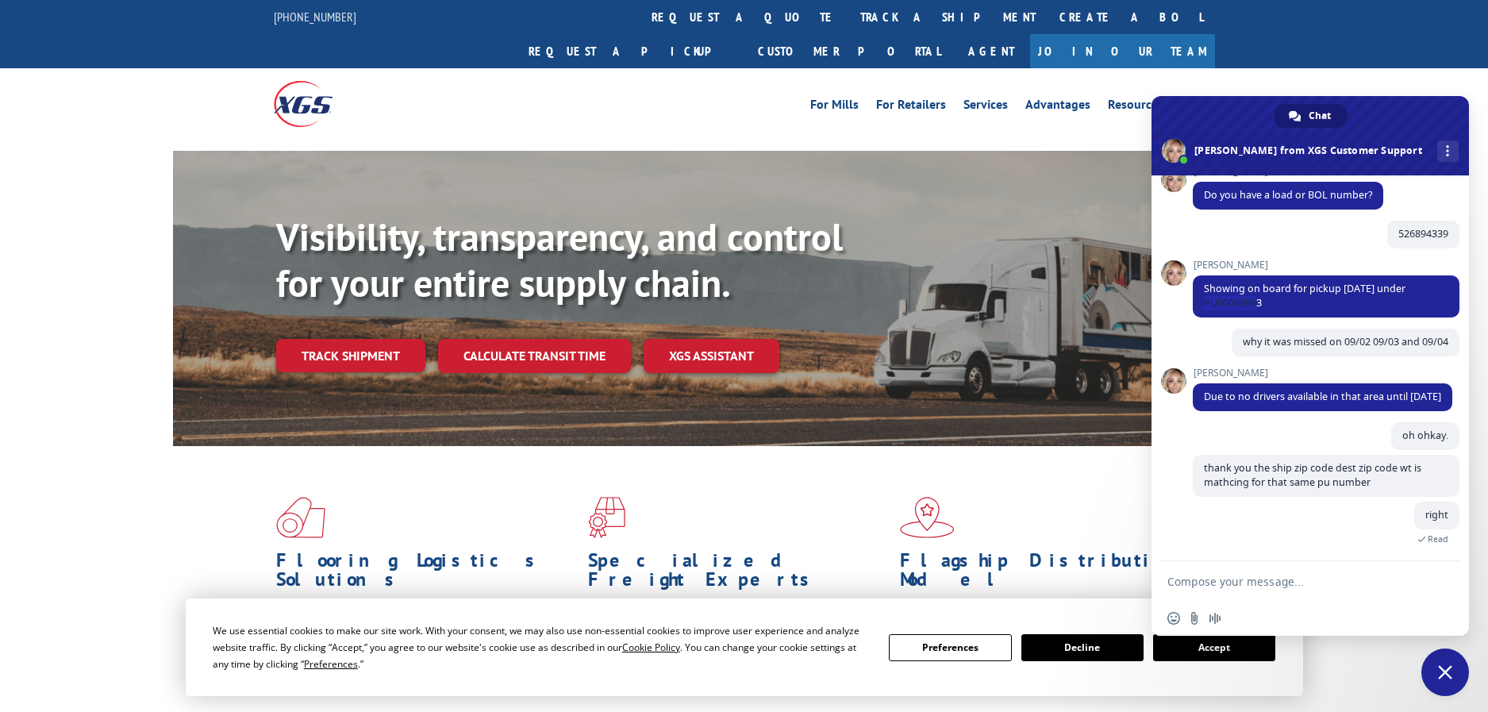
drag, startPoint x: 1217, startPoint y: 148, endPoint x: 1253, endPoint y: 149, distance: 35.7
click at [1253, 149] on span at bounding box center [1309, 135] width 317 height 79
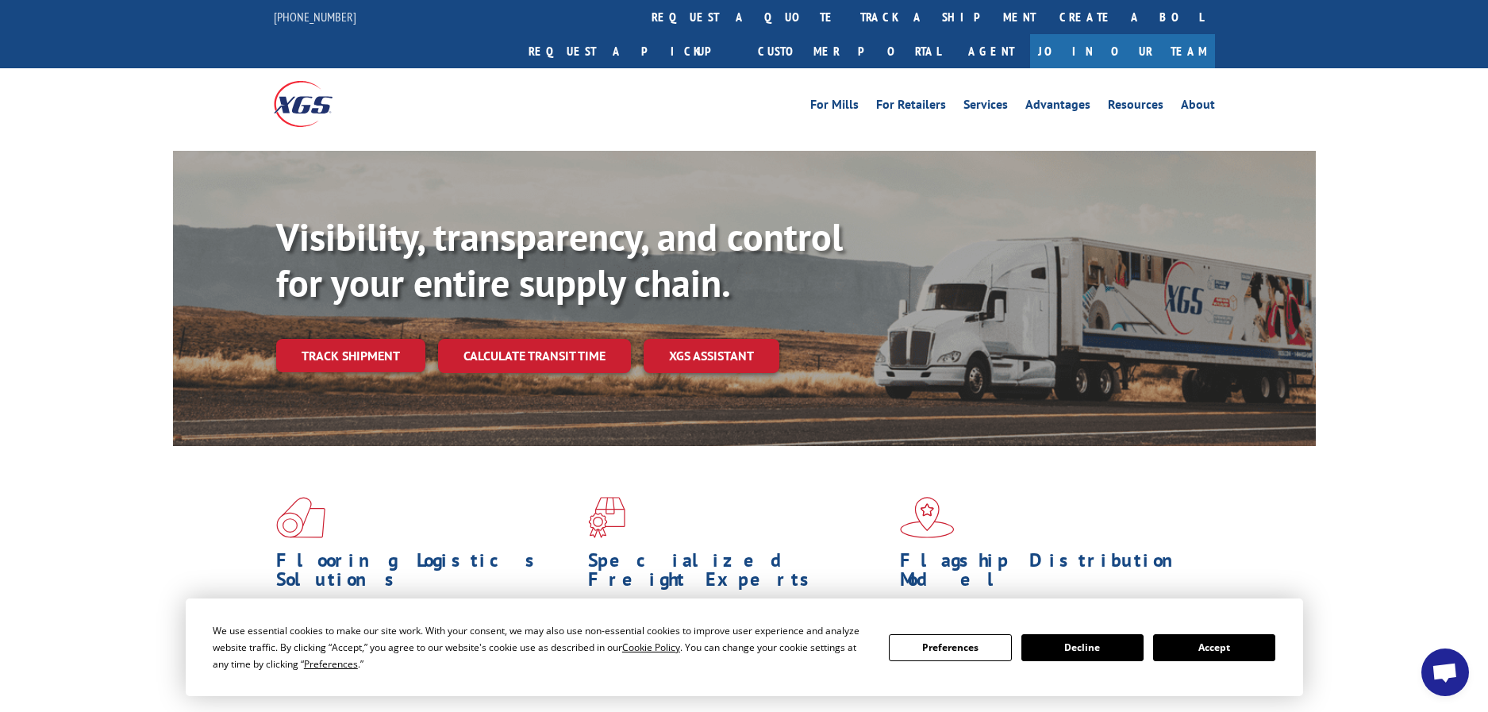
click at [1454, 672] on span "Open chat" at bounding box center [1444, 674] width 26 height 22
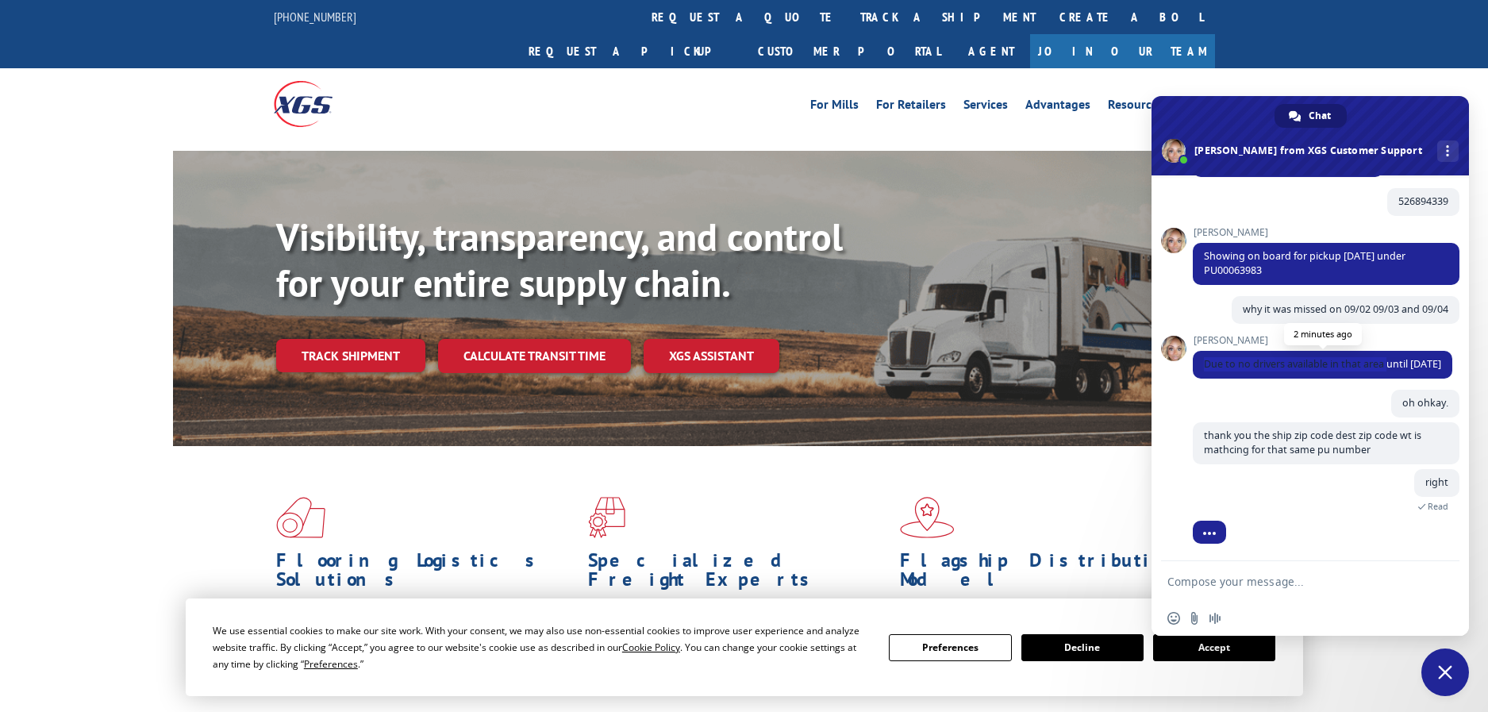
scroll to position [398, 0]
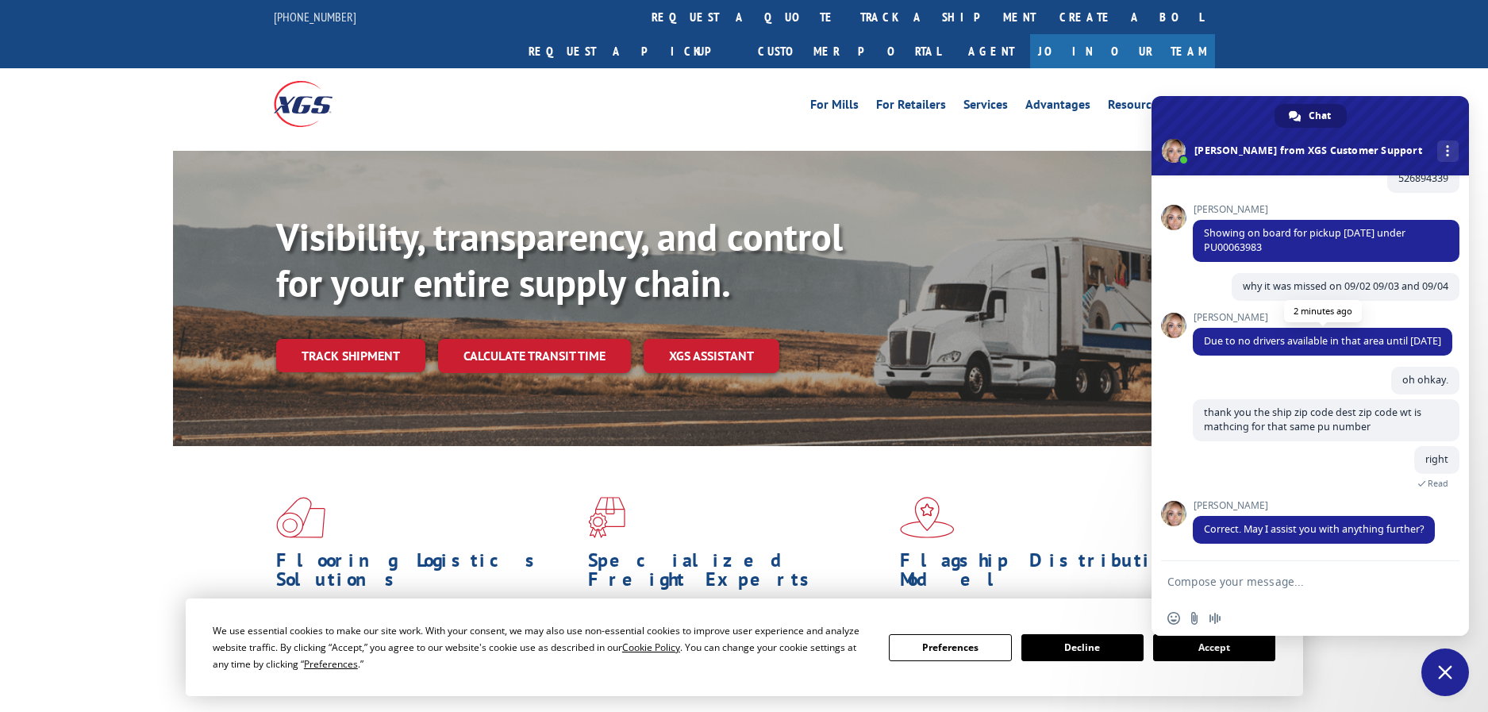
drag, startPoint x: 1201, startPoint y: 348, endPoint x: 1389, endPoint y: 352, distance: 188.1
click at [1389, 352] on span "Due to no drivers available in that area until [DATE]" at bounding box center [1322, 342] width 259 height 28
click at [1293, 575] on textarea "Compose your message..." at bounding box center [1294, 581] width 254 height 40
type textarea "no thnaks b hye"
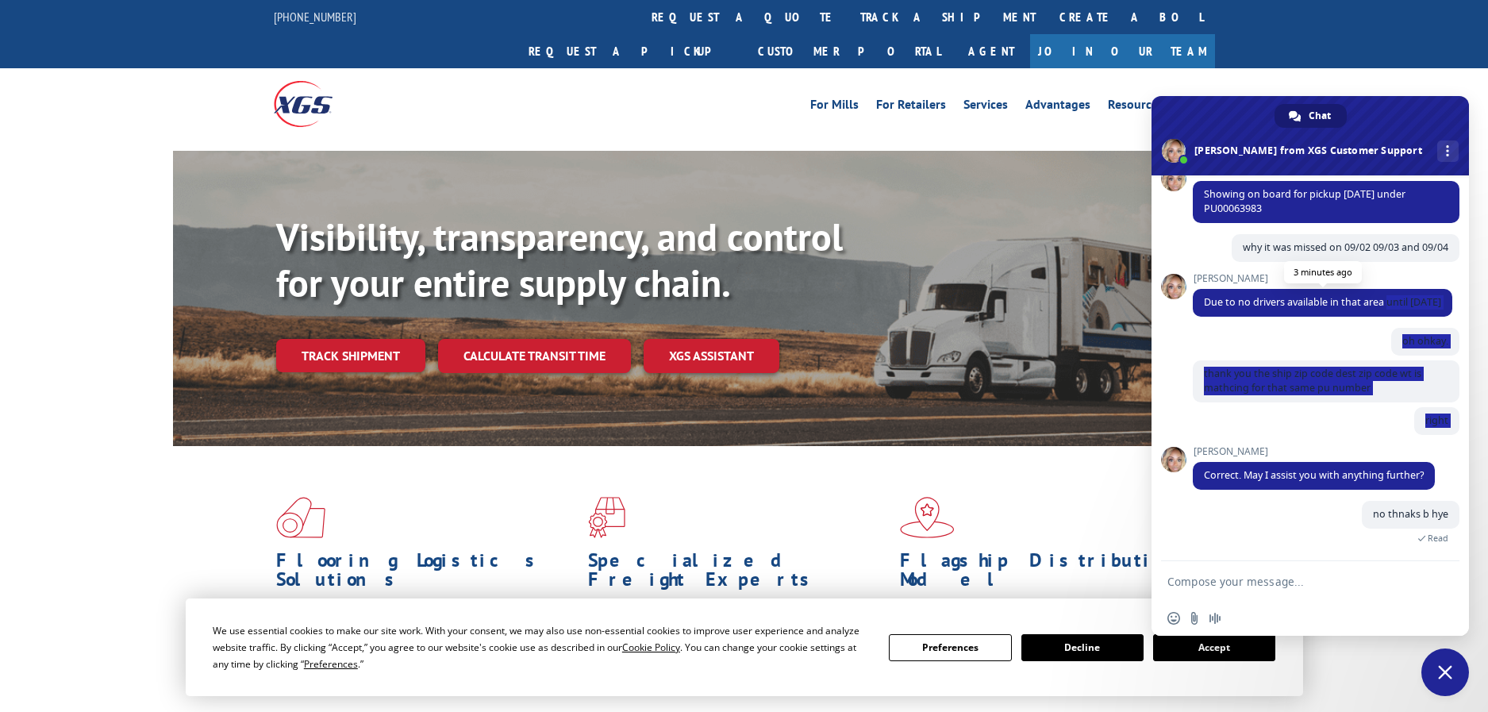
scroll to position [596, 0]
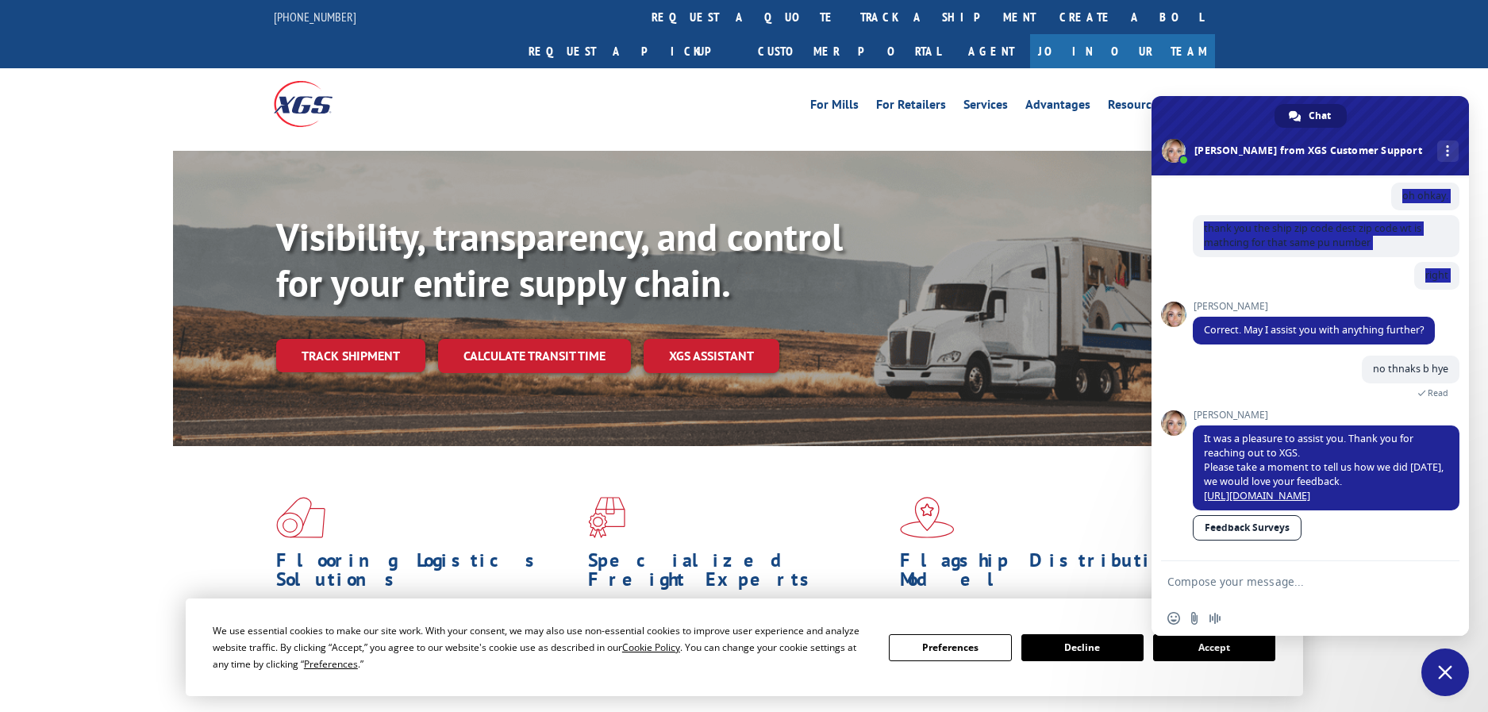
copy div "until [DATE] 3 minutes ago [PERSON_NAME]. 2 minutes ago thank you the ship zip …"
drag, startPoint x: 1387, startPoint y: 286, endPoint x: 1201, endPoint y: 287, distance: 186.5
click at [1201, 287] on div "XGS Customer Support How can we be of help? [DATE] i need info about pickup nu#…" at bounding box center [1326, 90] width 267 height 941
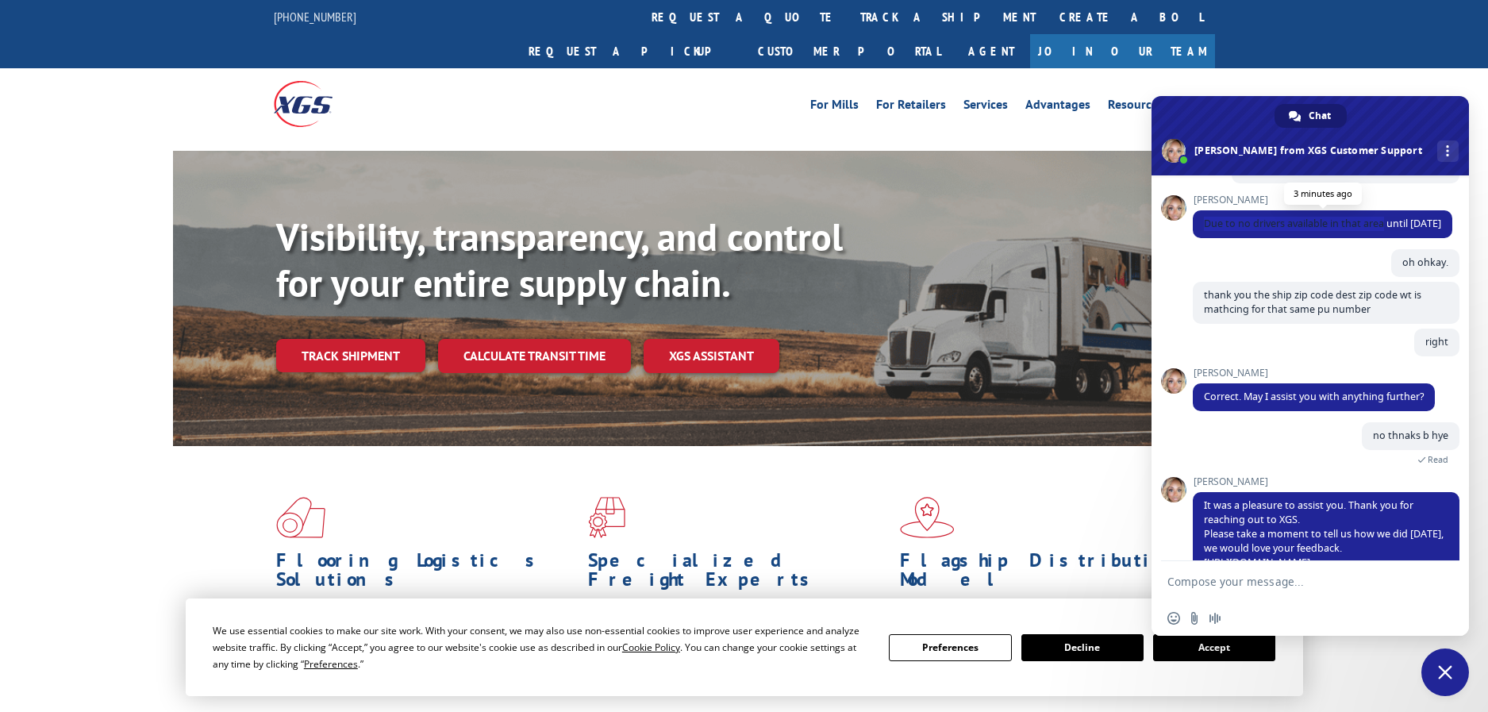
drag, startPoint x: 1202, startPoint y: 223, endPoint x: 1385, endPoint y: 224, distance: 183.3
click at [1385, 224] on span "Due to no drivers available in that area until [DATE]" at bounding box center [1322, 224] width 259 height 28
copy span "Due to no drivers available in that area"
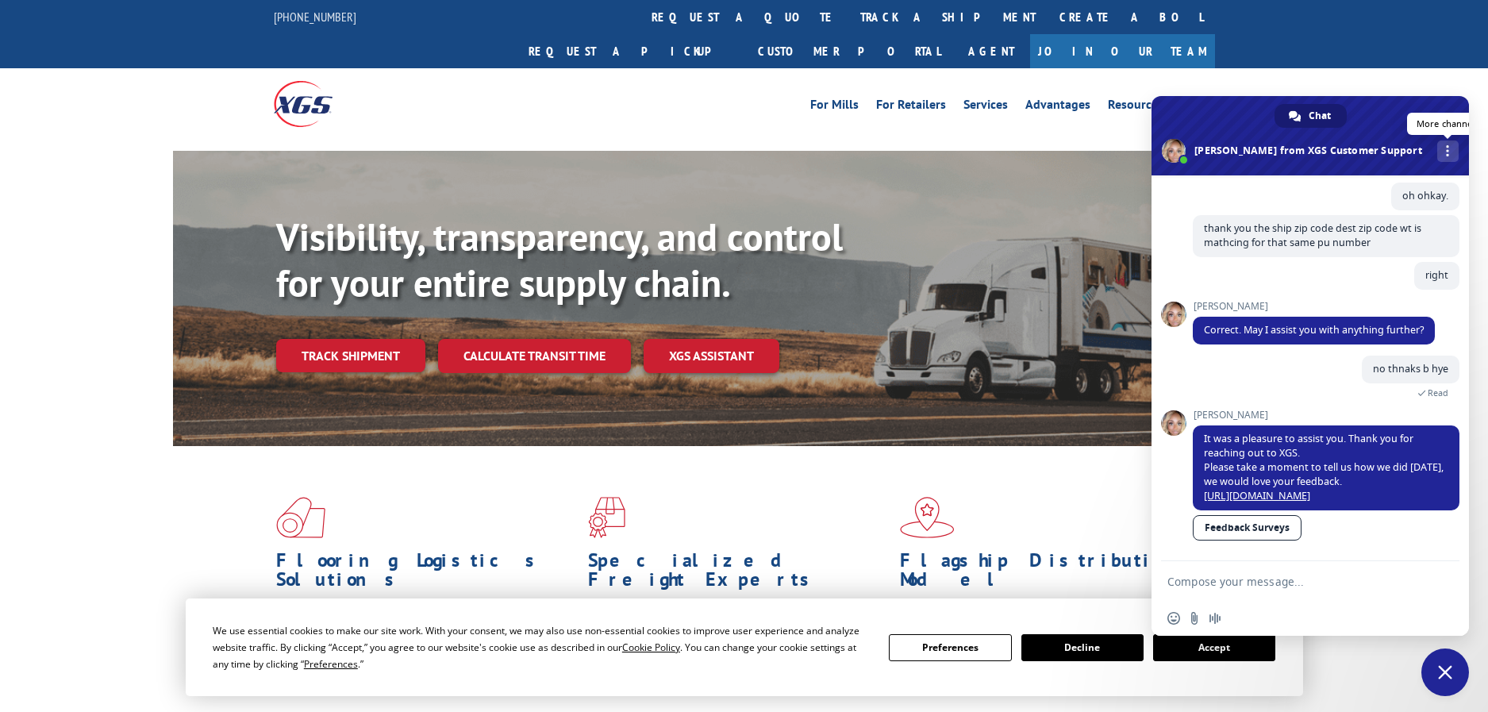
click at [1437, 156] on link "More channels" at bounding box center [1447, 150] width 21 height 21
click at [1300, 187] on span "email" at bounding box center [1295, 186] width 13 height 13
click at [1452, 674] on span "Close chat" at bounding box center [1445, 672] width 48 height 48
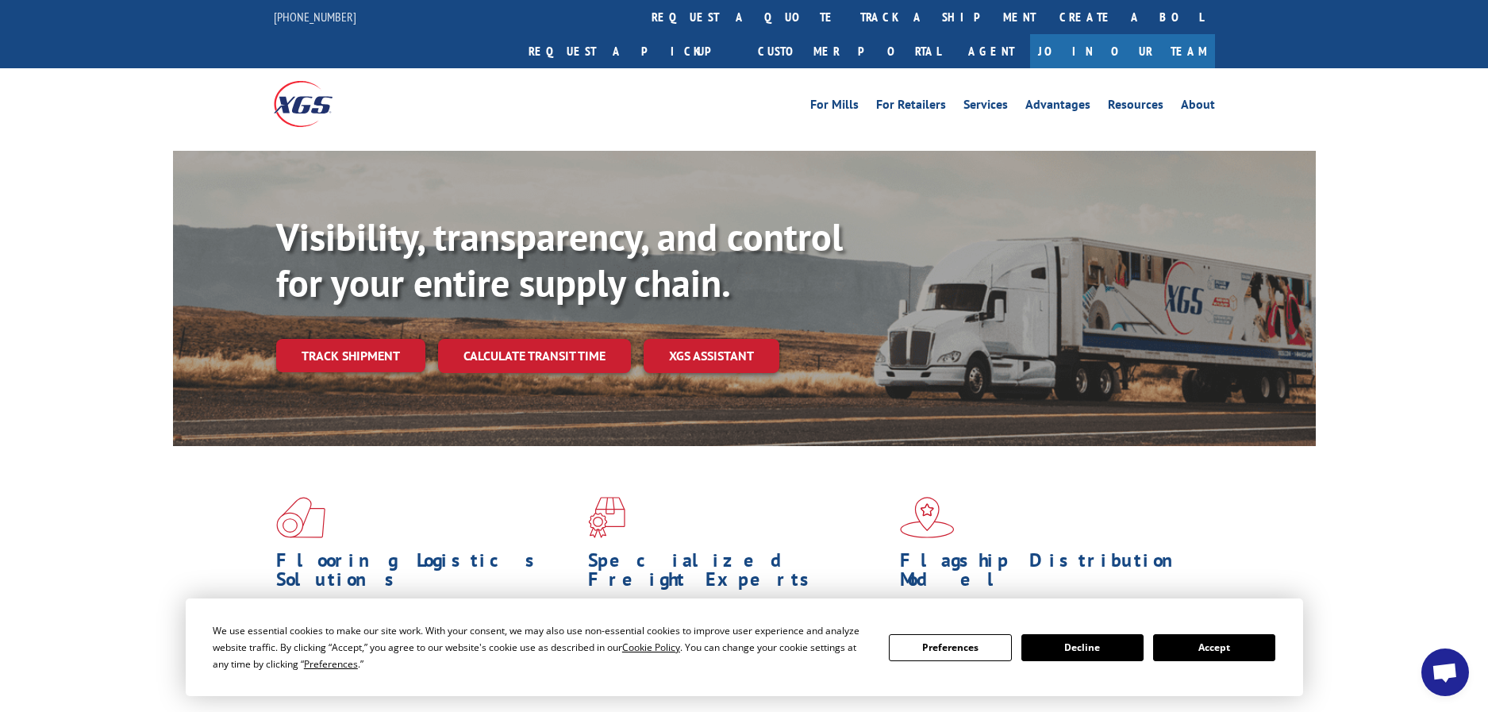
click at [1439, 670] on span "Open chat" at bounding box center [1444, 674] width 26 height 22
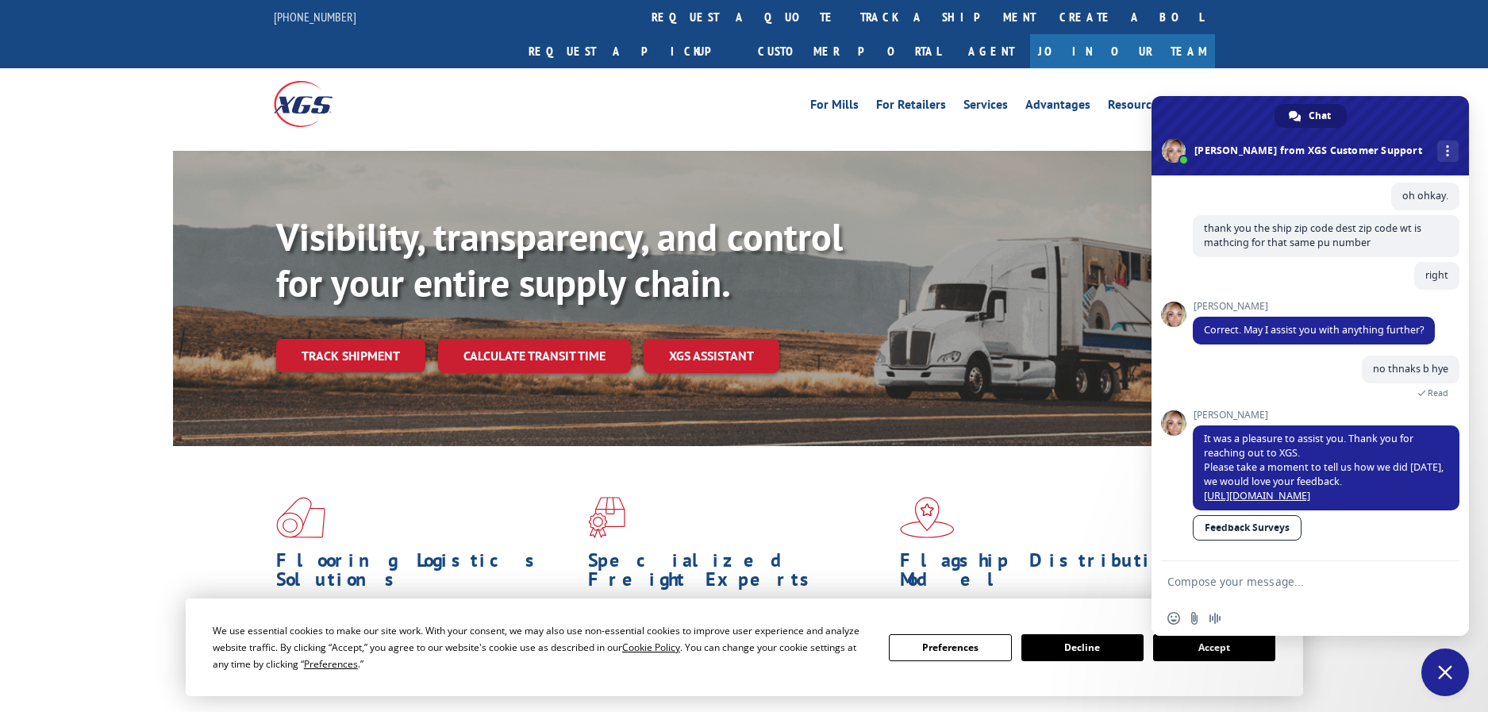
click at [1221, 571] on textarea "Compose your message..." at bounding box center [1294, 581] width 254 height 40
type textarea "hi"
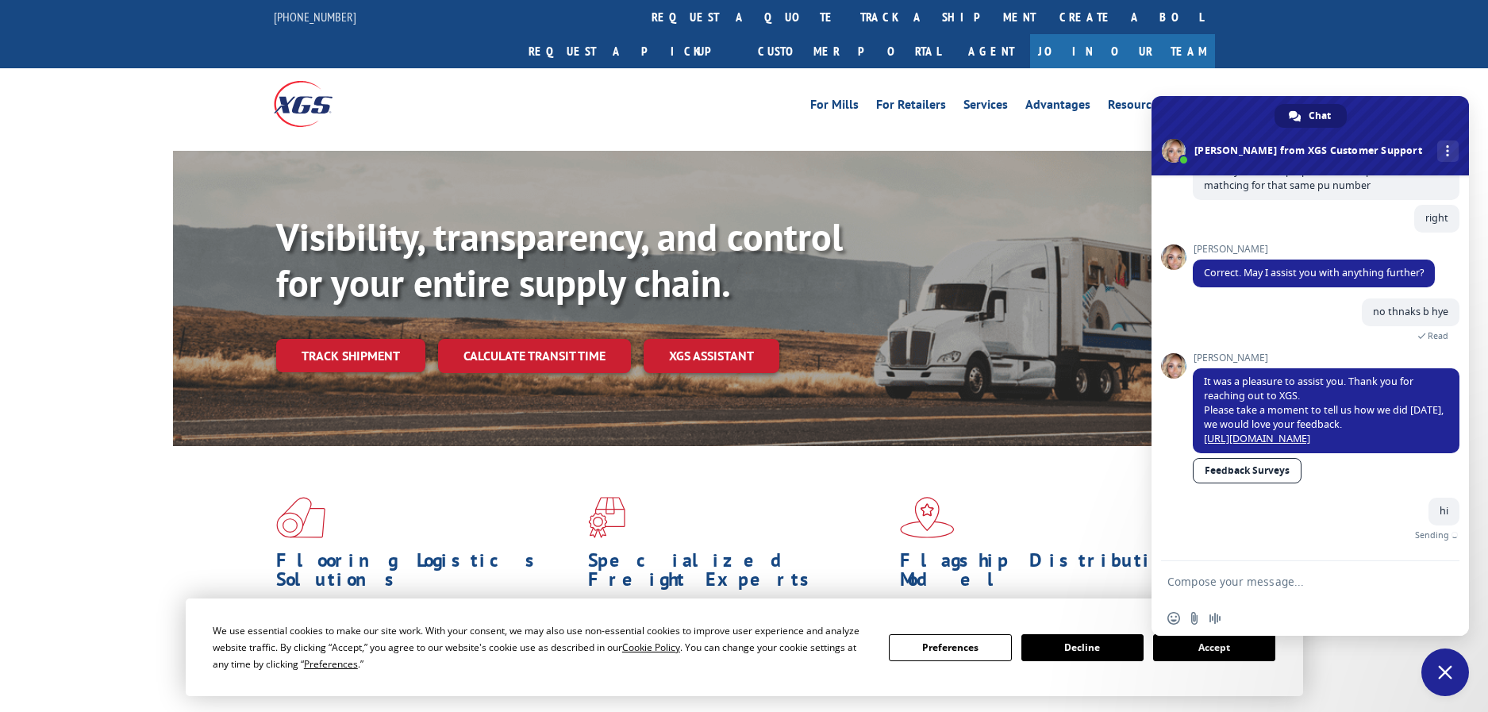
click at [1301, 582] on textarea "Compose your message..." at bounding box center [1294, 581] width 254 height 40
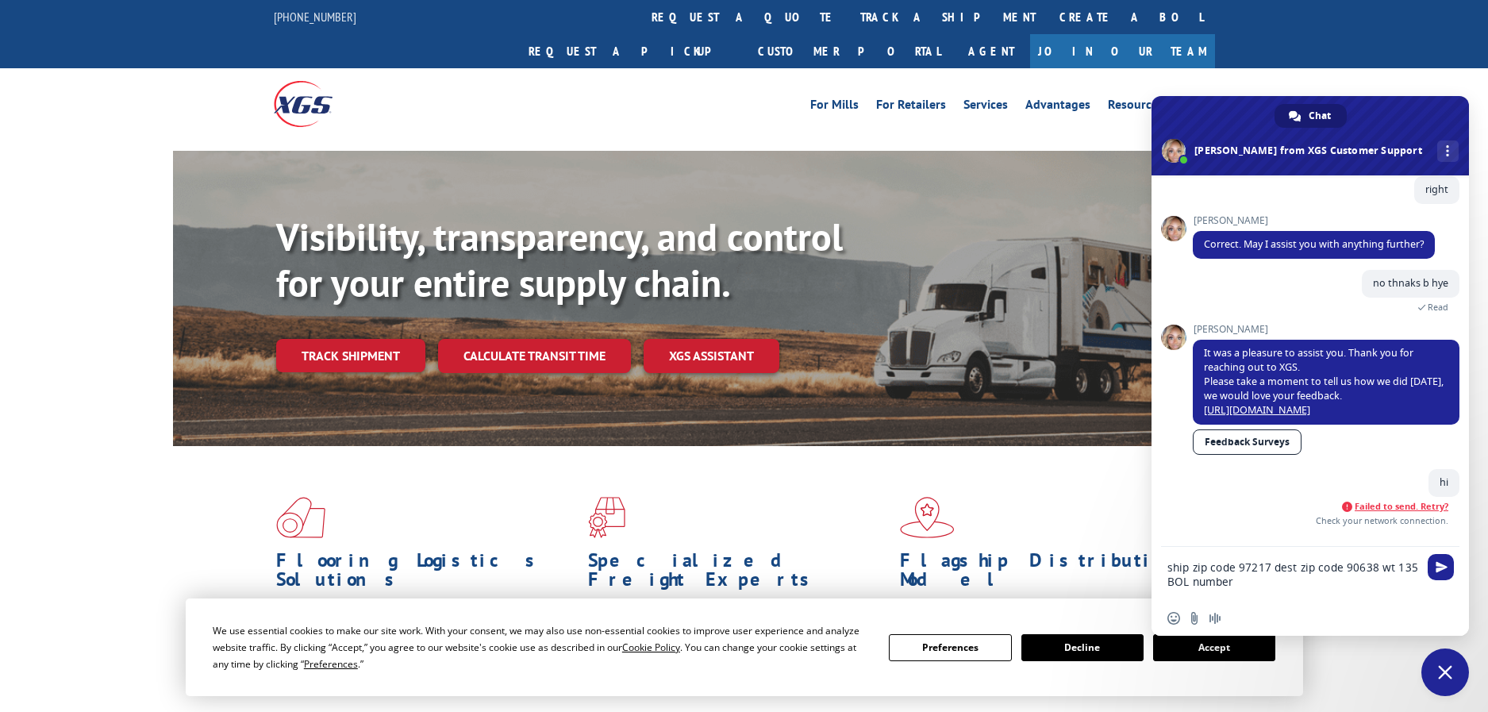
click at [1420, 512] on span "Failed to send. Retry?" at bounding box center [1401, 506] width 94 height 11
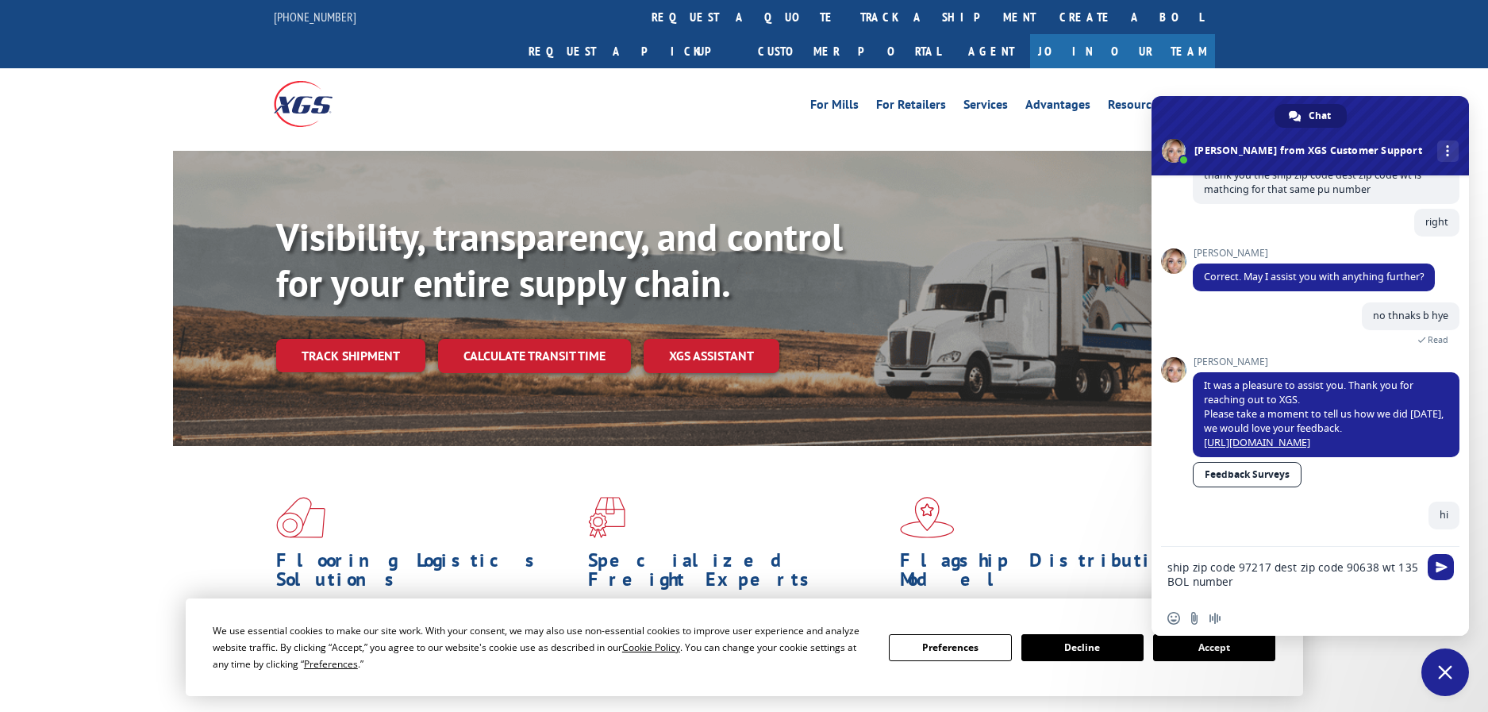
scroll to position [649, 0]
click at [1266, 585] on textarea "ship zip code 97217 dest zip code 90638 wt 135 BOL number" at bounding box center [1294, 574] width 254 height 54
paste textarea "527289592"
drag, startPoint x: 1300, startPoint y: 584, endPoint x: 1157, endPoint y: 568, distance: 144.5
click at [1157, 568] on div "ship zip code 97217 dest zip code 90638 wt 135 BOL number 527289592" at bounding box center [1309, 574] width 317 height 54
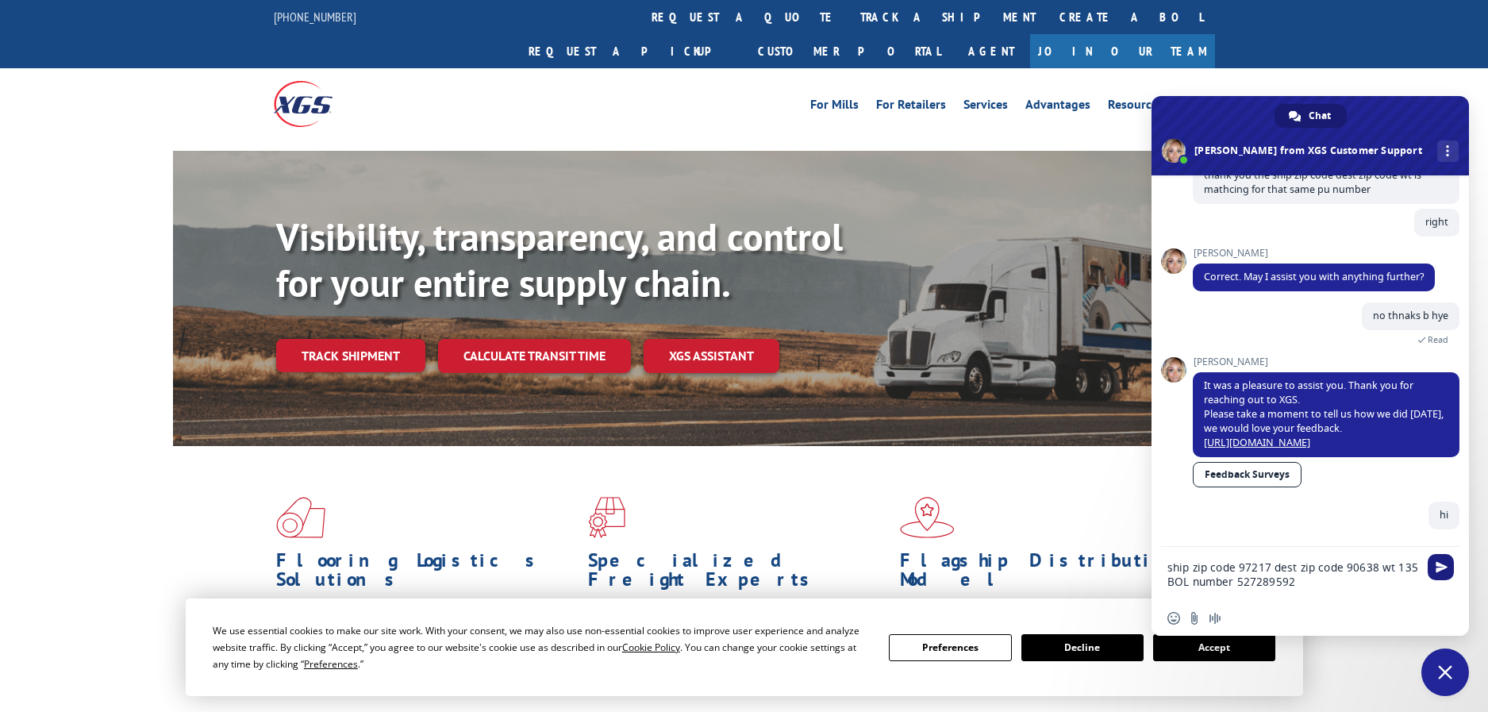
type textarea "ship zip code 97217 dest zip code 90638 wt 135 BOL number 527289592"
click at [1446, 570] on span "Send" at bounding box center [1441, 567] width 12 height 12
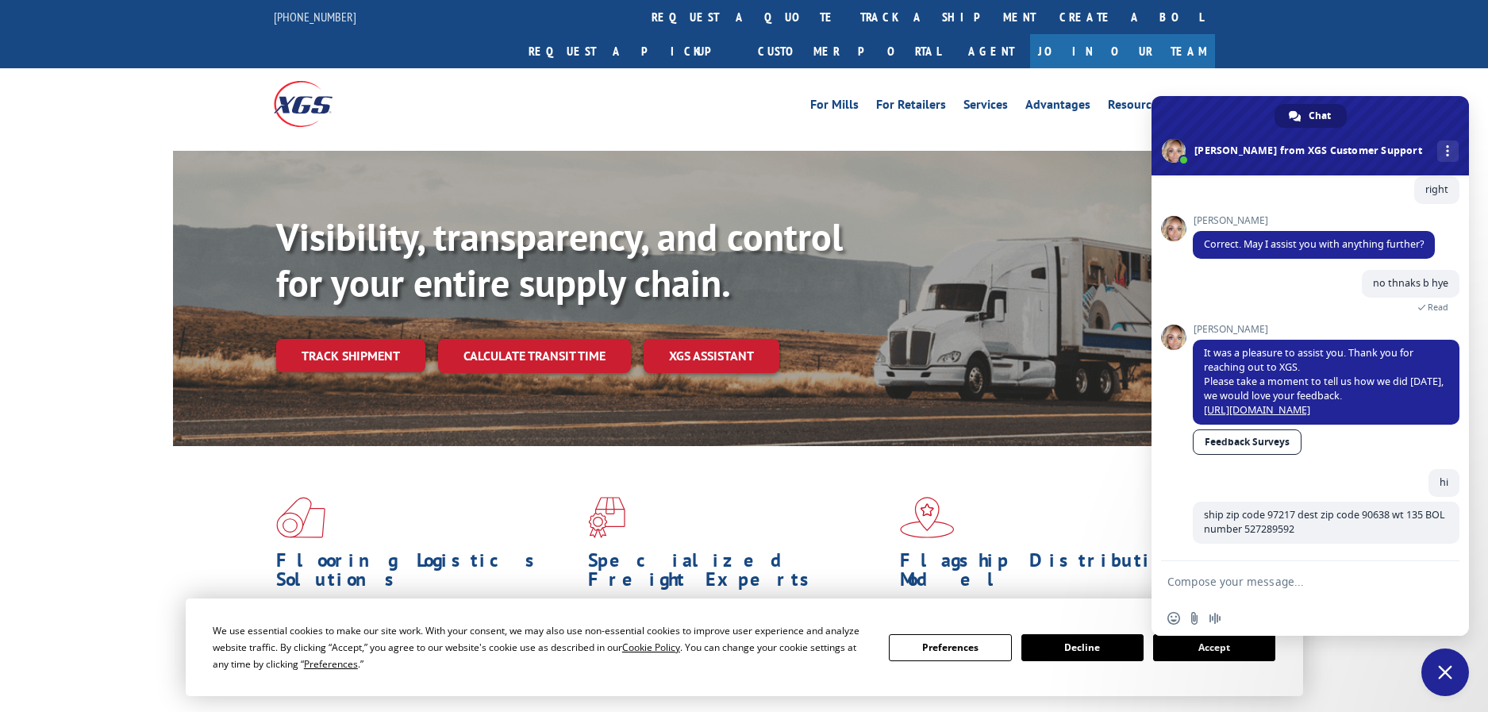
scroll to position [682, 0]
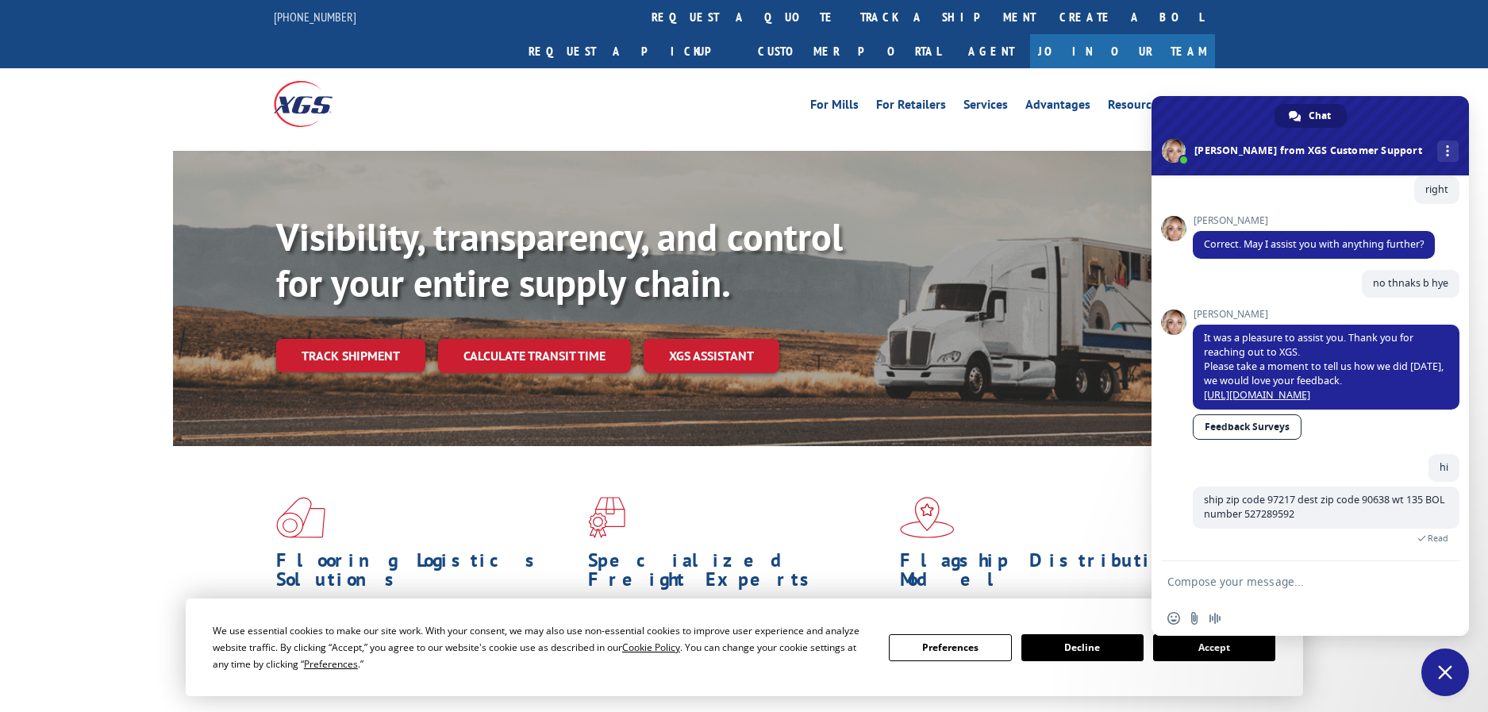
click at [1231, 582] on textarea "Compose your message..." at bounding box center [1294, 581] width 254 height 40
type textarea "why the pickup was missed on 09/04"
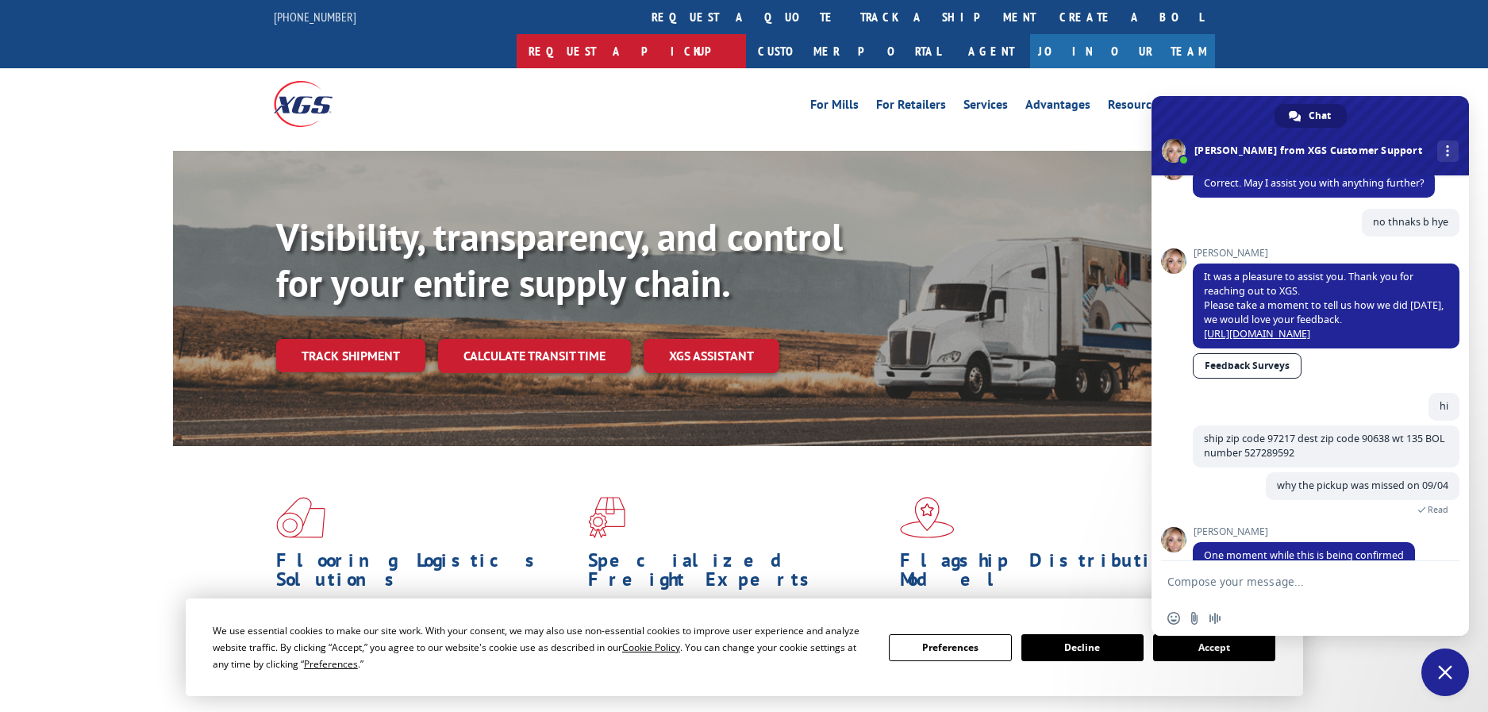
scroll to position [769, 0]
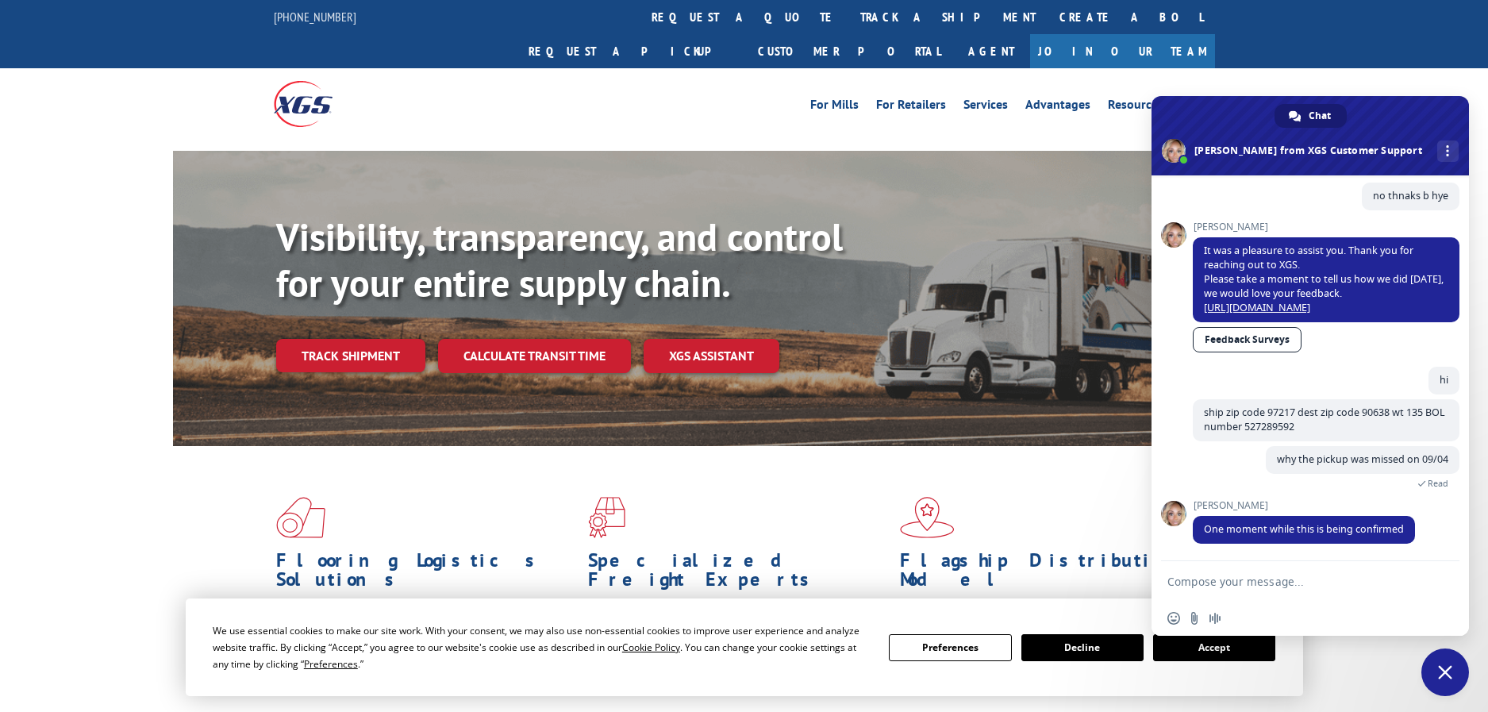
click at [1276, 574] on textarea "Compose your message..." at bounding box center [1294, 581] width 254 height 40
type textarea "ohlk"
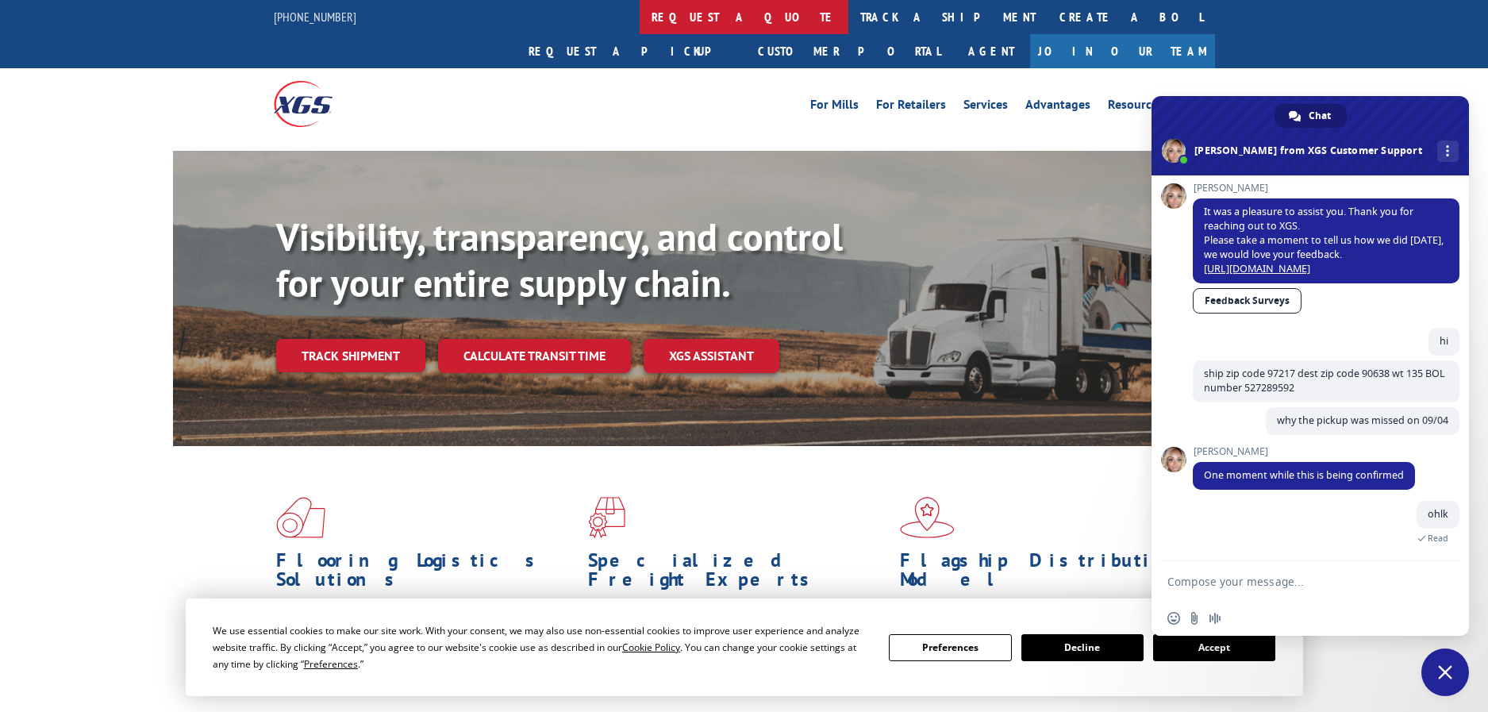
scroll to position [808, 0]
click at [1258, 578] on textarea "Compose your message..." at bounding box center [1294, 581] width 254 height 40
type textarea "w"
type textarea "u der?"
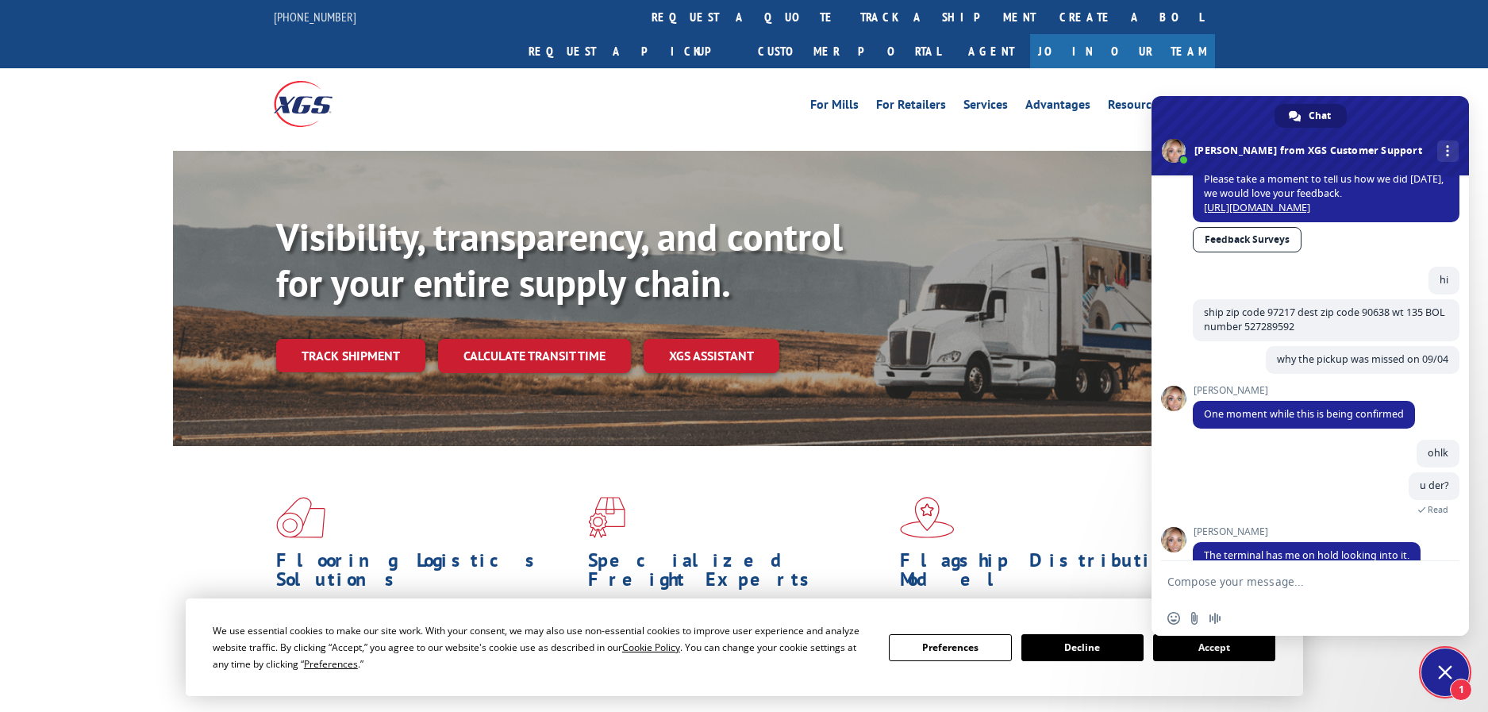
scroll to position [895, 0]
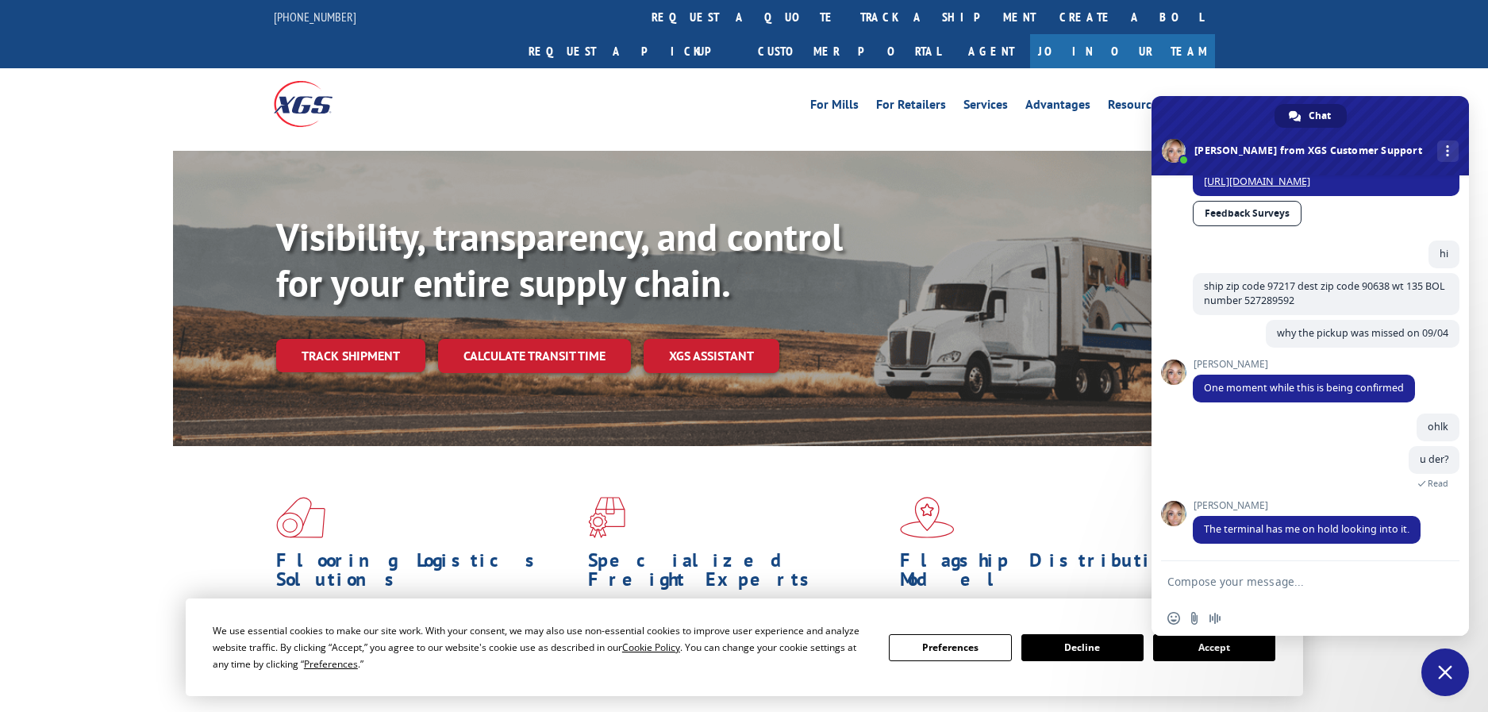
click at [1235, 578] on textarea "Compose your message..." at bounding box center [1294, 581] width 254 height 40
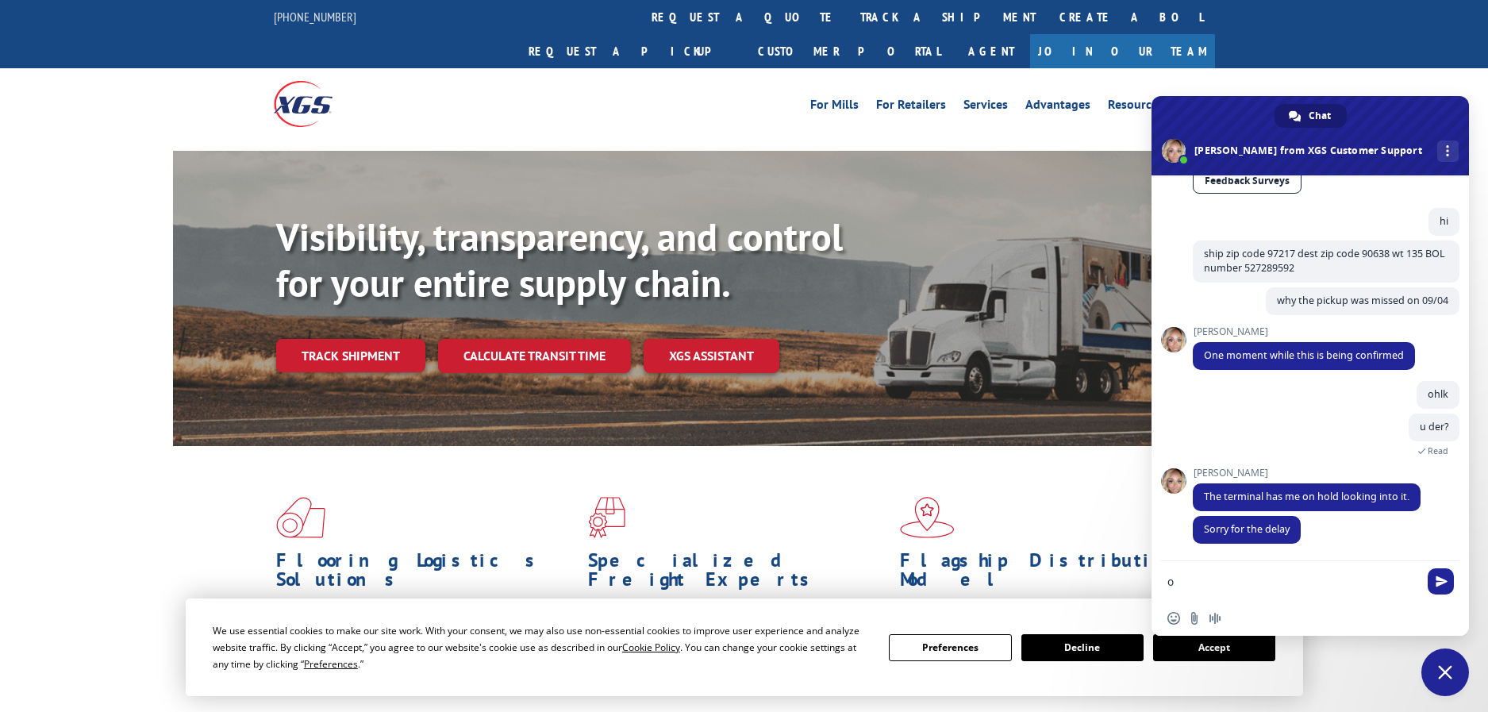
type textarea "ok"
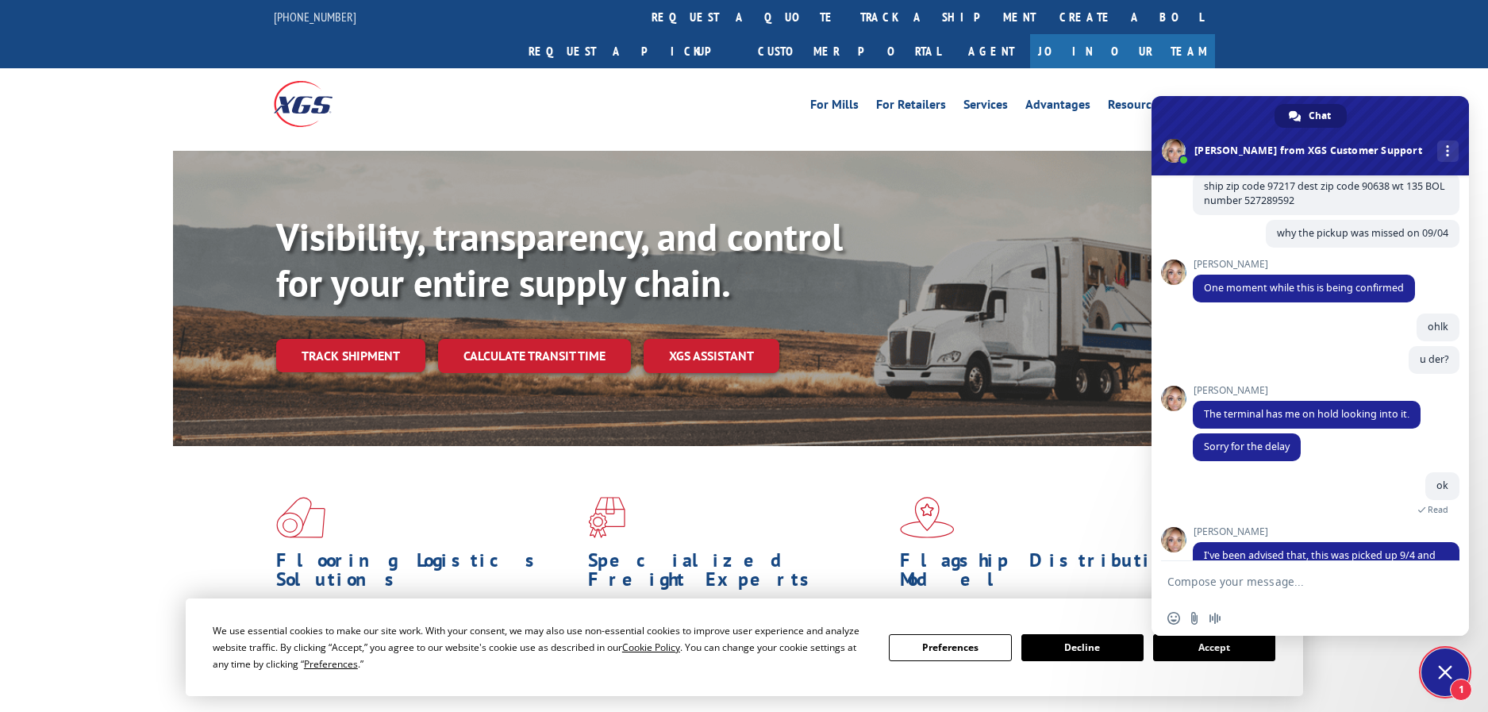
scroll to position [1035, 0]
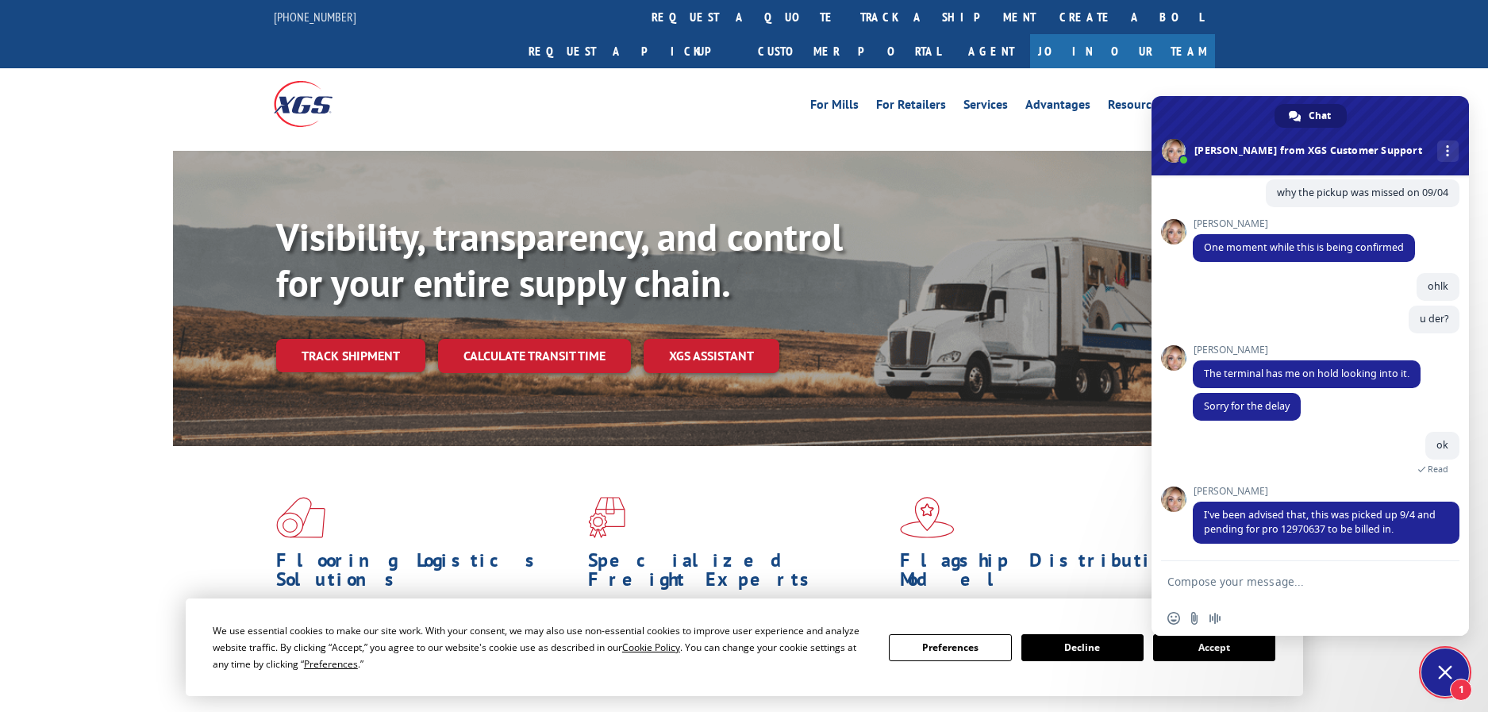
click at [1220, 580] on textarea "Compose your message..." at bounding box center [1294, 581] width 254 height 40
type textarea "okay"
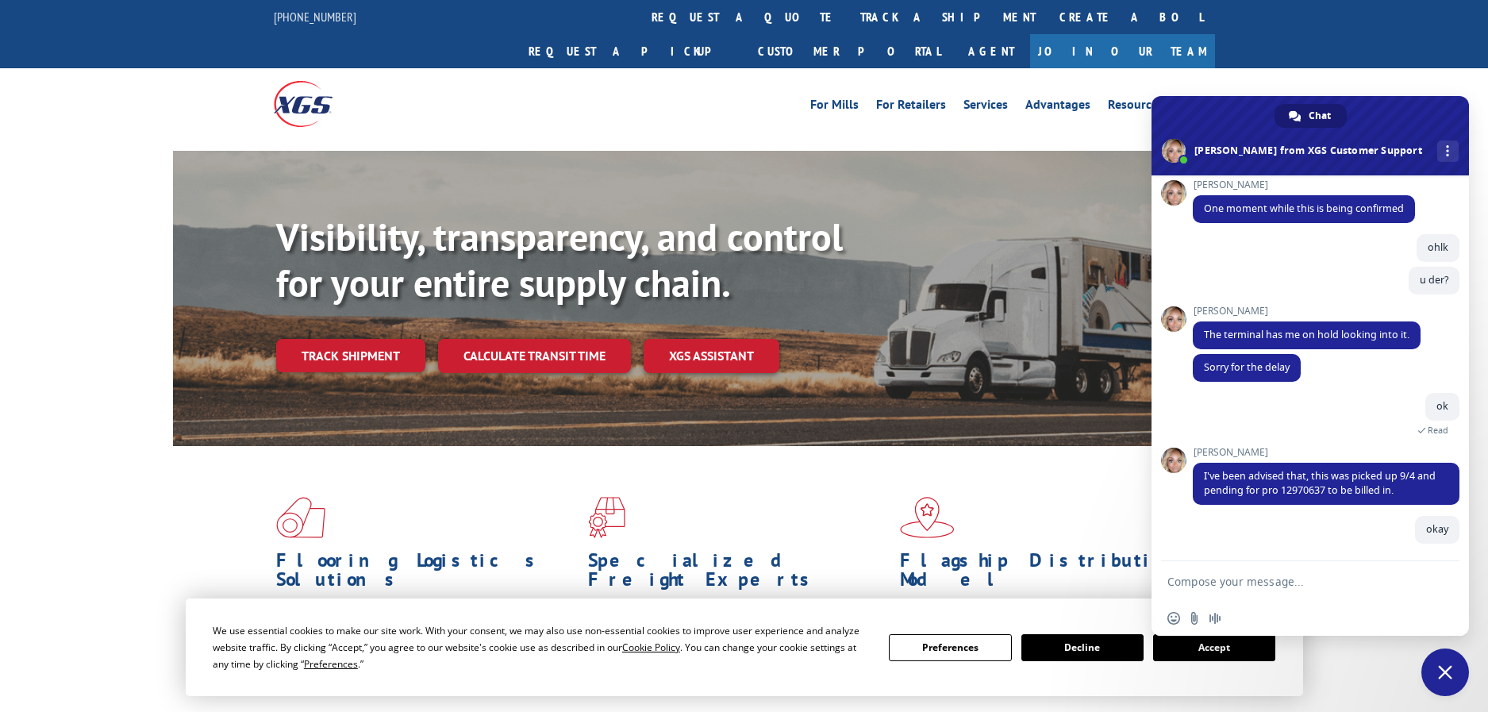
scroll to position [1074, 0]
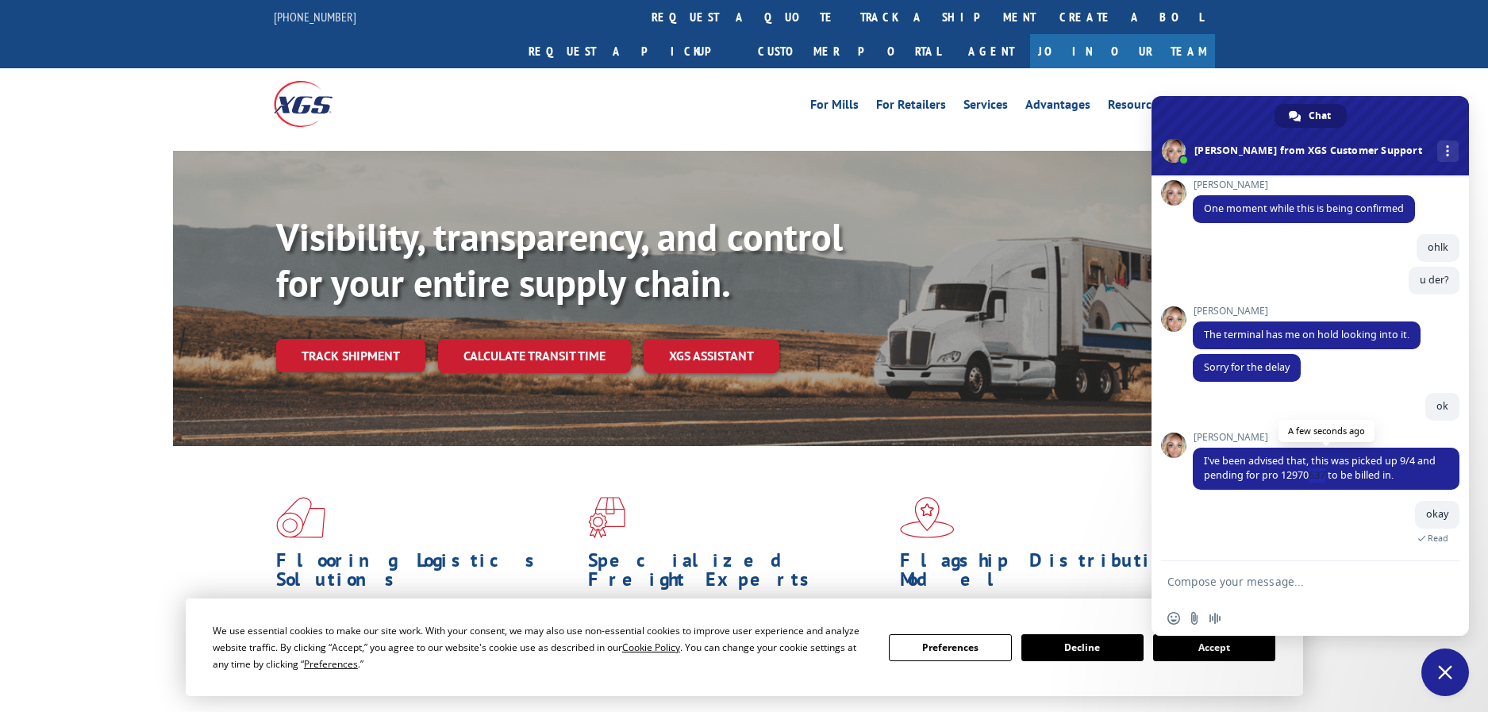
drag, startPoint x: 1326, startPoint y: 474, endPoint x: 1308, endPoint y: 475, distance: 18.3
click at [1308, 475] on span "I've been advised that, this was picked up 9/4 and pending for pro 12970637 to …" at bounding box center [1320, 468] width 232 height 28
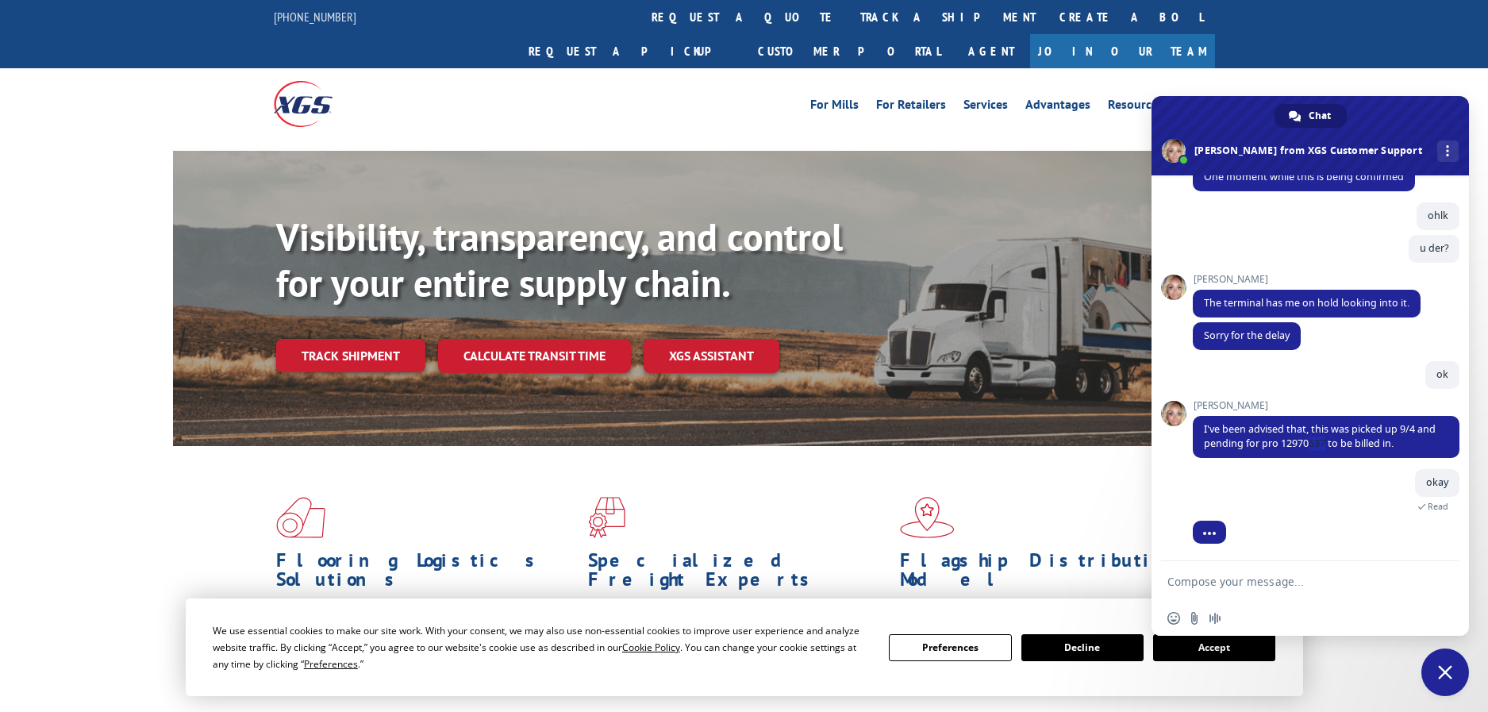
click at [1268, 589] on textarea "Compose your message..." at bounding box center [1294, 581] width 254 height 40
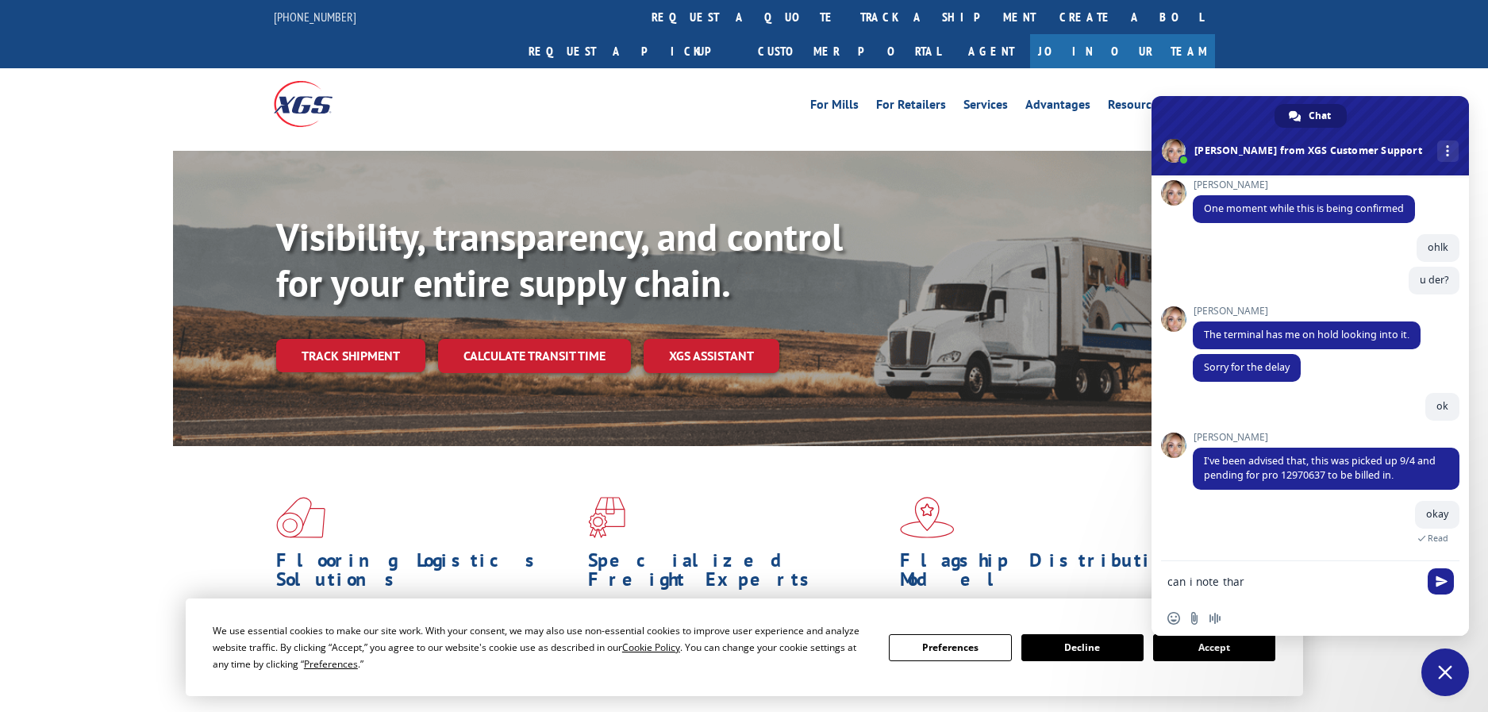
scroll to position [1129, 0]
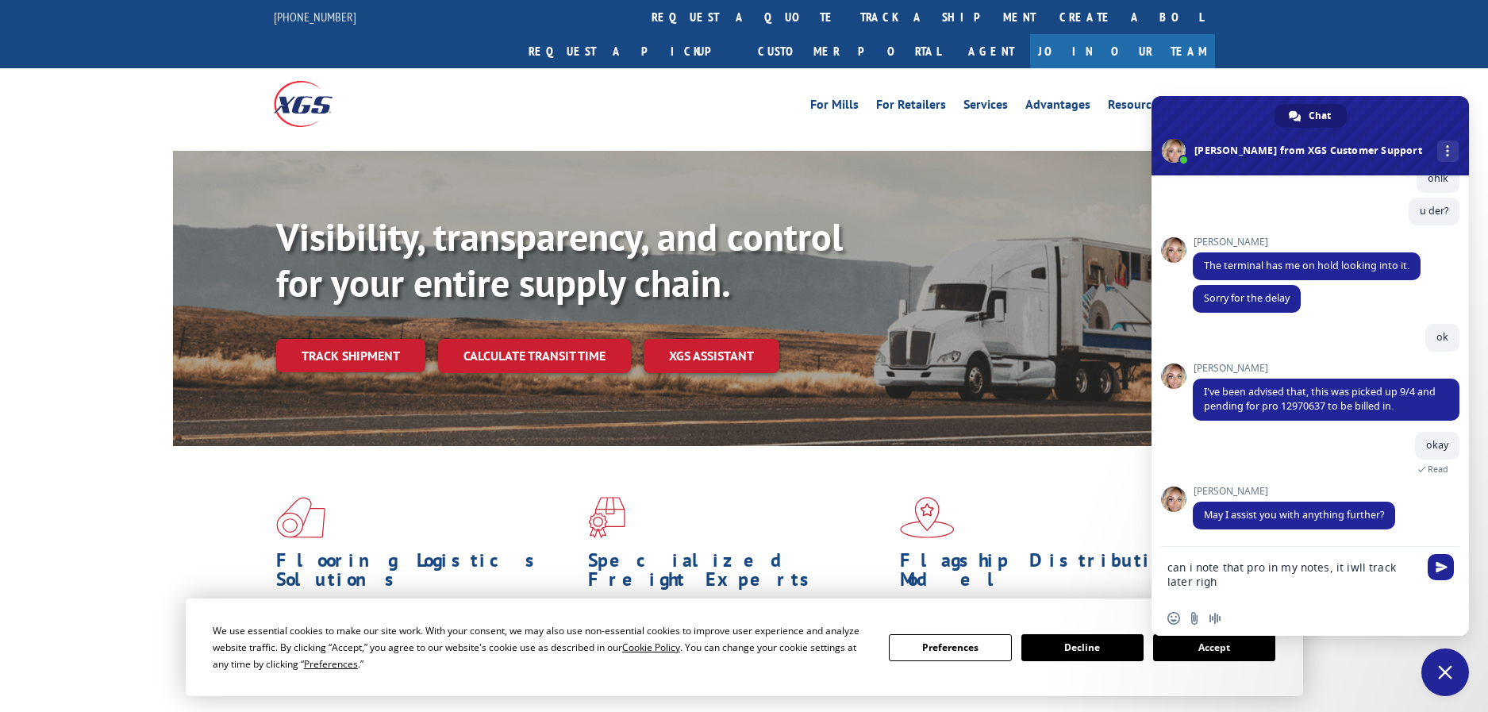
type textarea "can i note that pro in my notes, it iwll track later right"
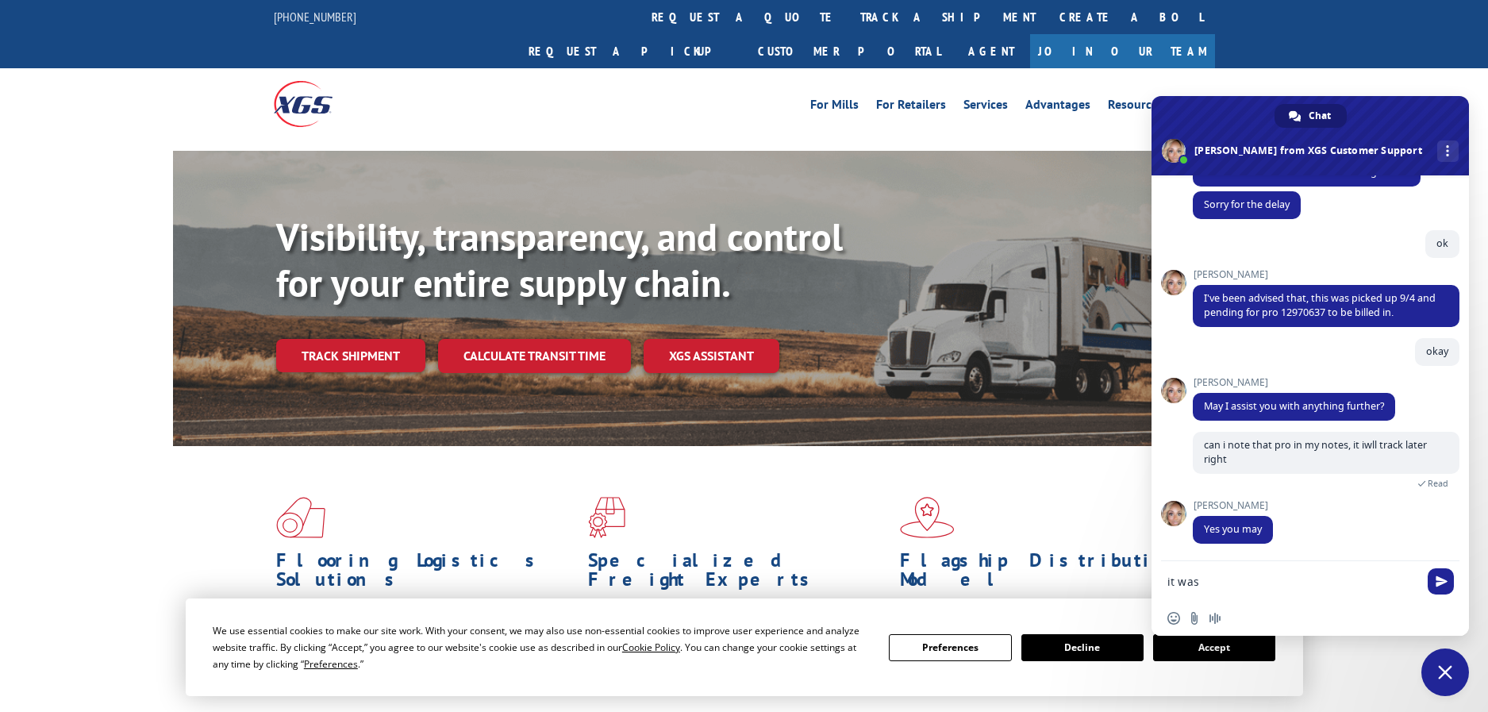
scroll to position [1237, 0]
type textarea "it was picked up, correct"
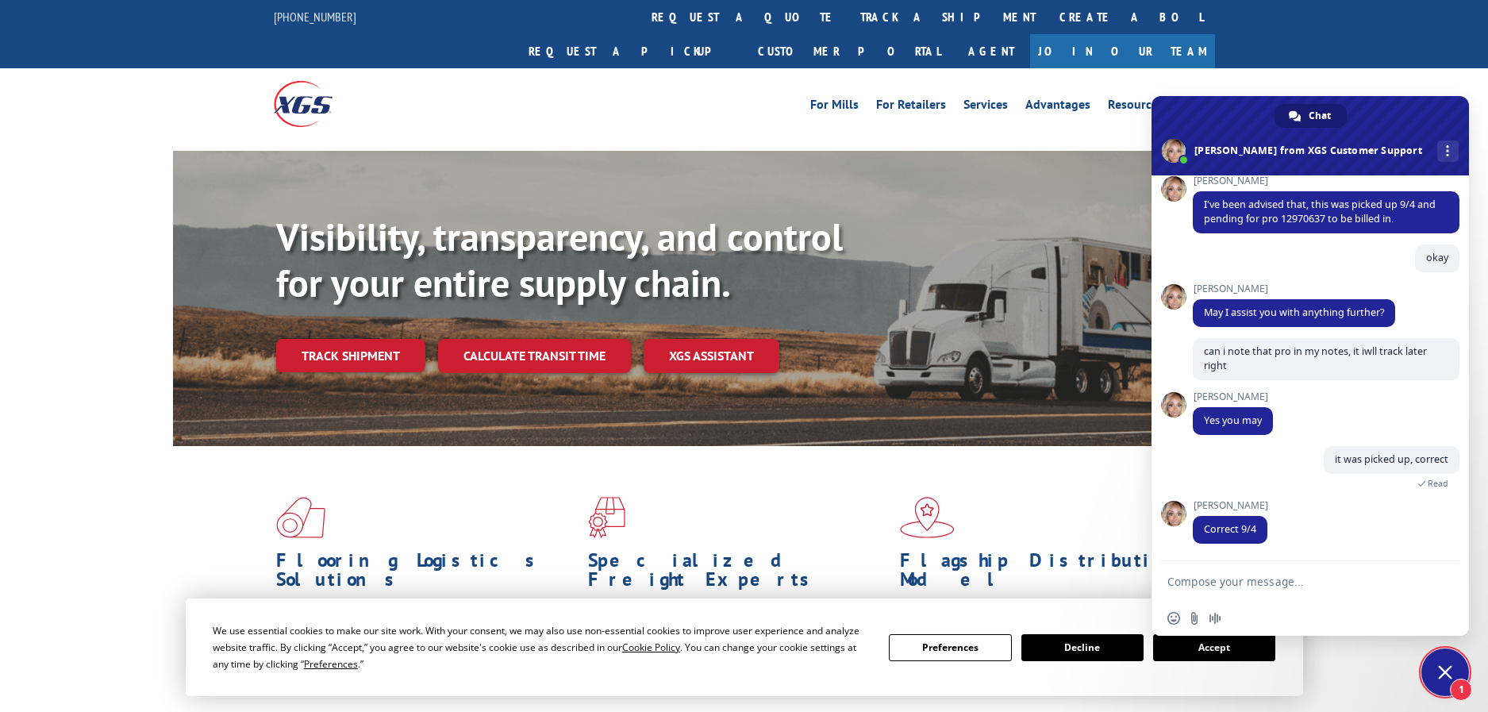
scroll to position [1140, 0]
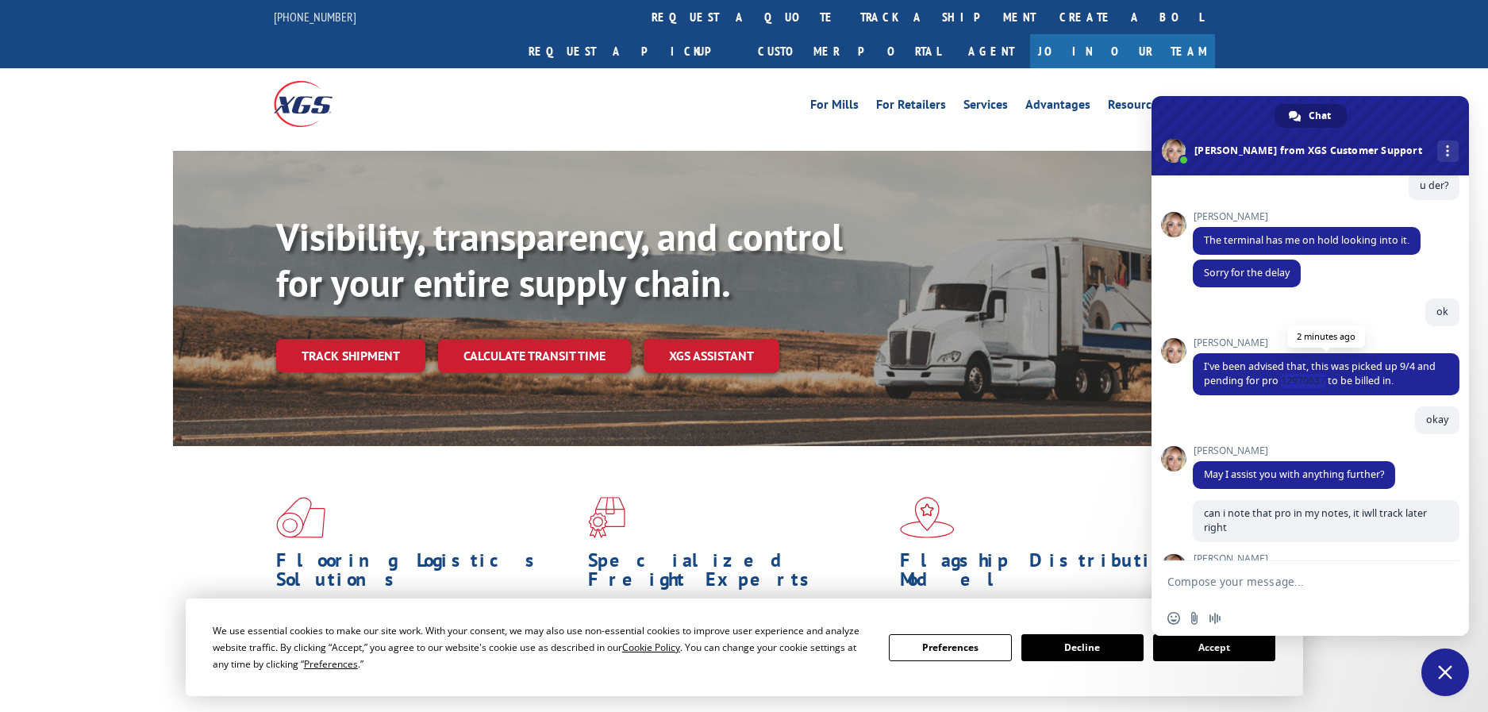
drag, startPoint x: 1280, startPoint y: 409, endPoint x: 1324, endPoint y: 408, distance: 44.5
click at [1324, 387] on span "I've been advised that, this was picked up 9/4 and pending for pro 12970637 to …" at bounding box center [1320, 373] width 232 height 28
copy span "12970637"
click at [1247, 579] on textarea "Compose your message..." at bounding box center [1294, 581] width 254 height 40
type textarea "no thanks"
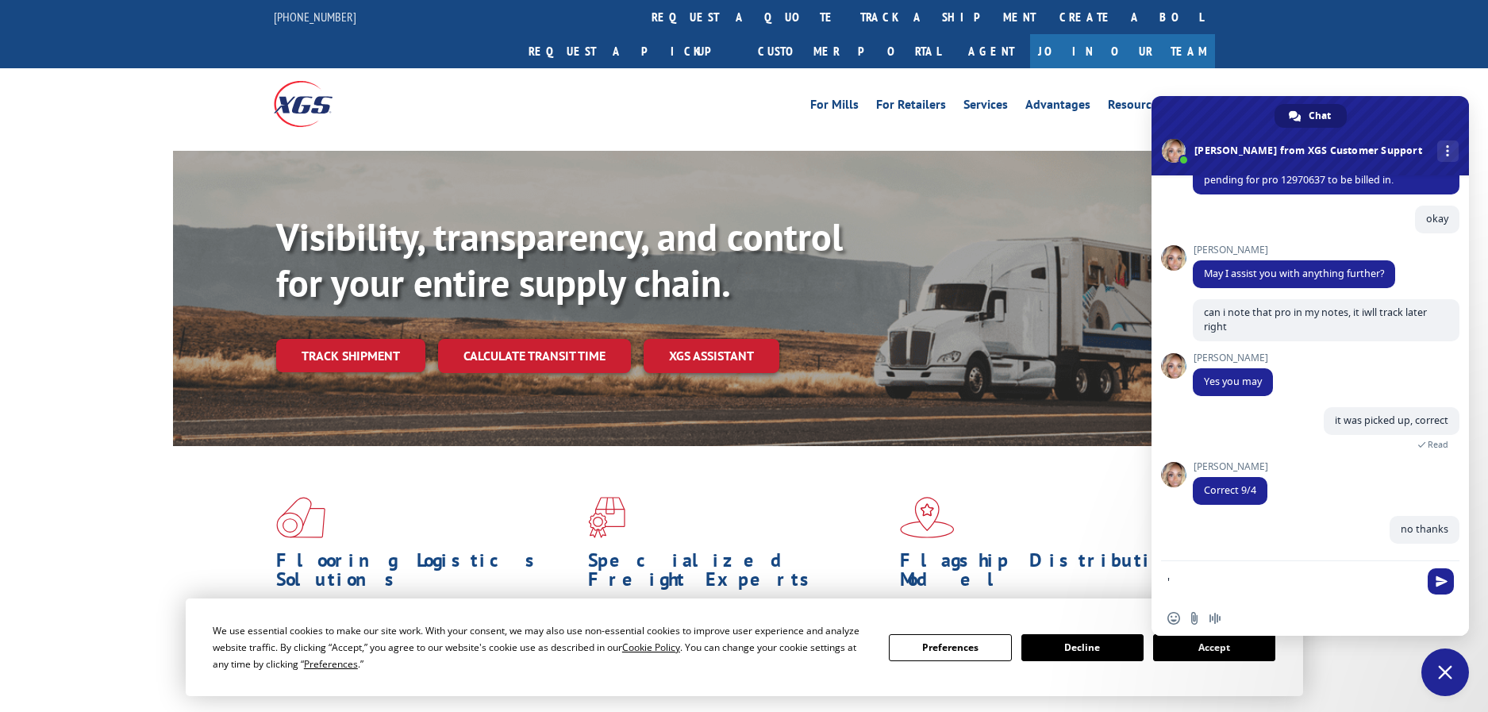
scroll to position [1370, 0]
type textarea "'"
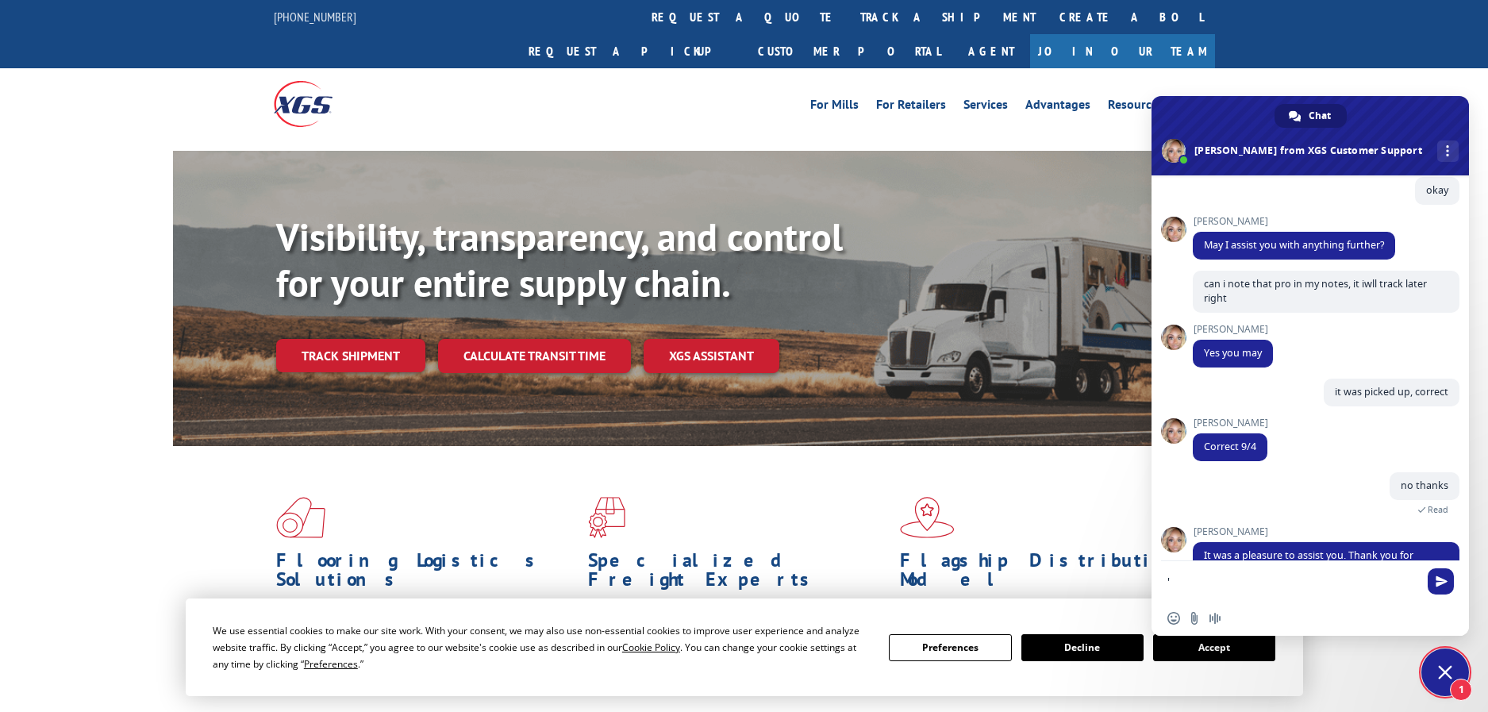
scroll to position [1529, 0]
